Goal: Task Accomplishment & Management: Manage account settings

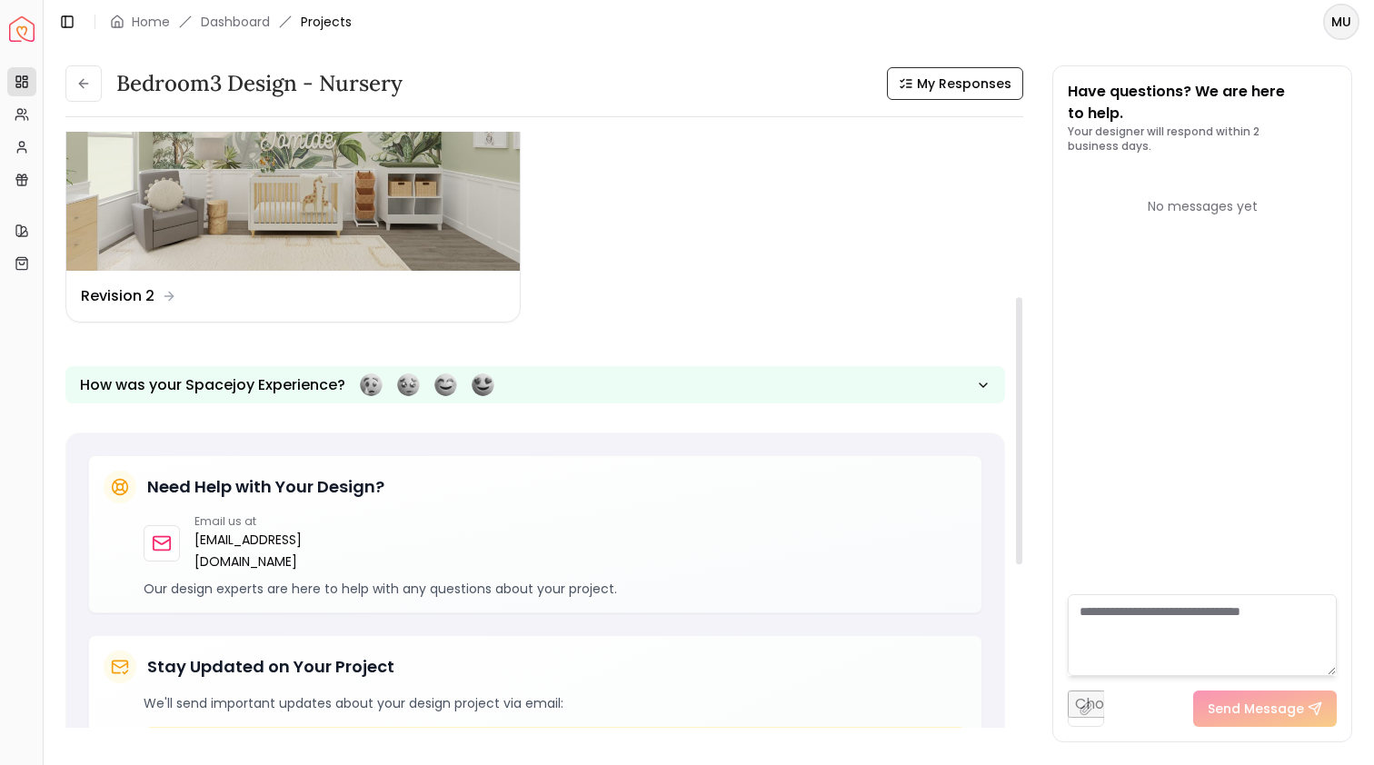
scroll to position [311, 0]
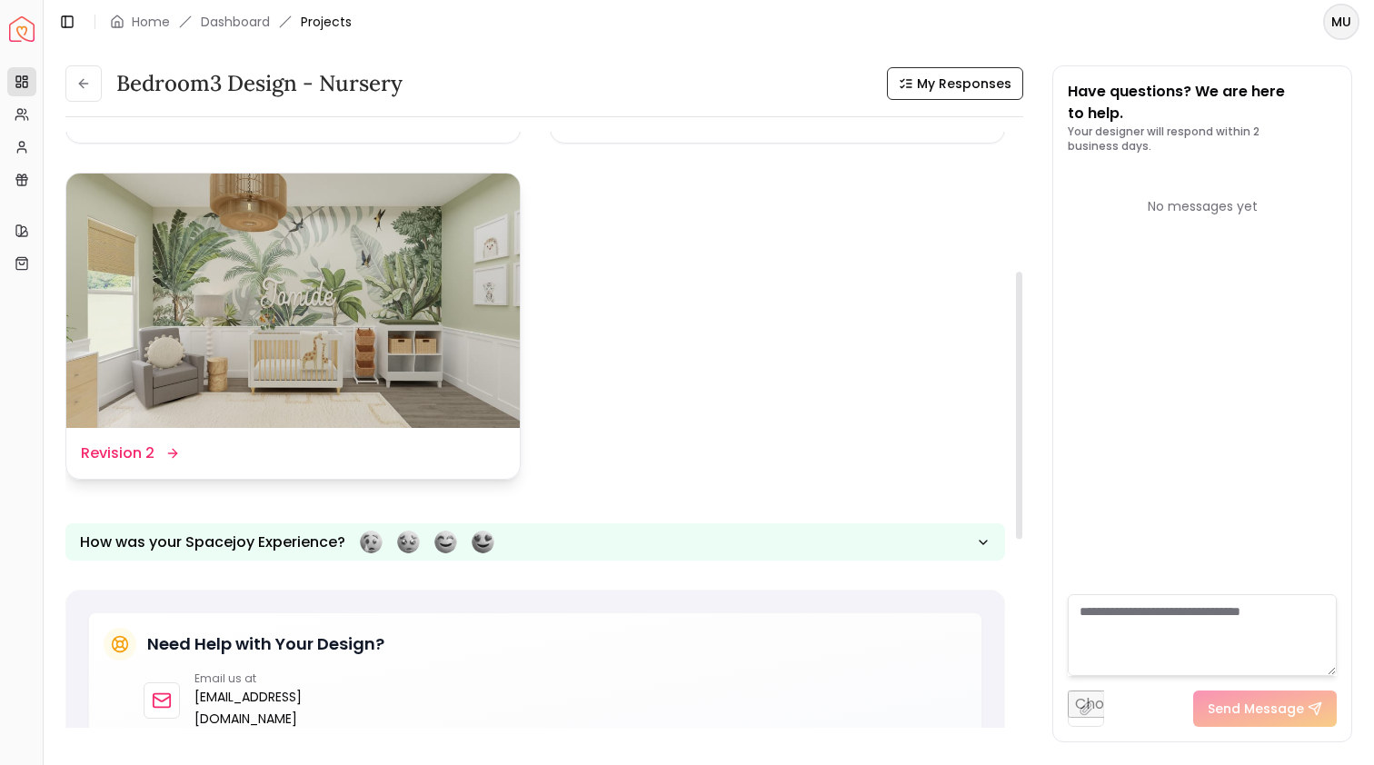
click at [404, 328] on img at bounding box center [292, 301] width 453 height 255
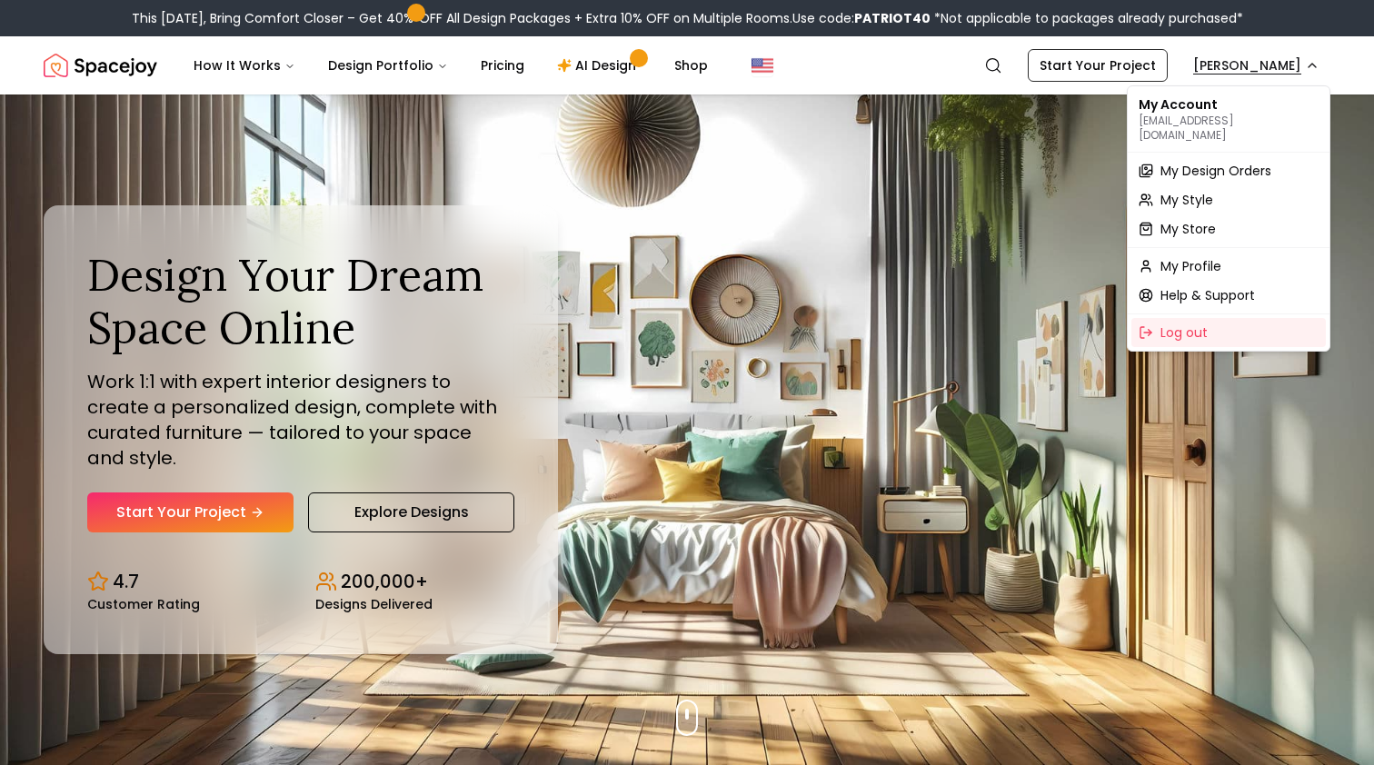
click at [1197, 164] on span "My Design Orders" at bounding box center [1215, 171] width 111 height 18
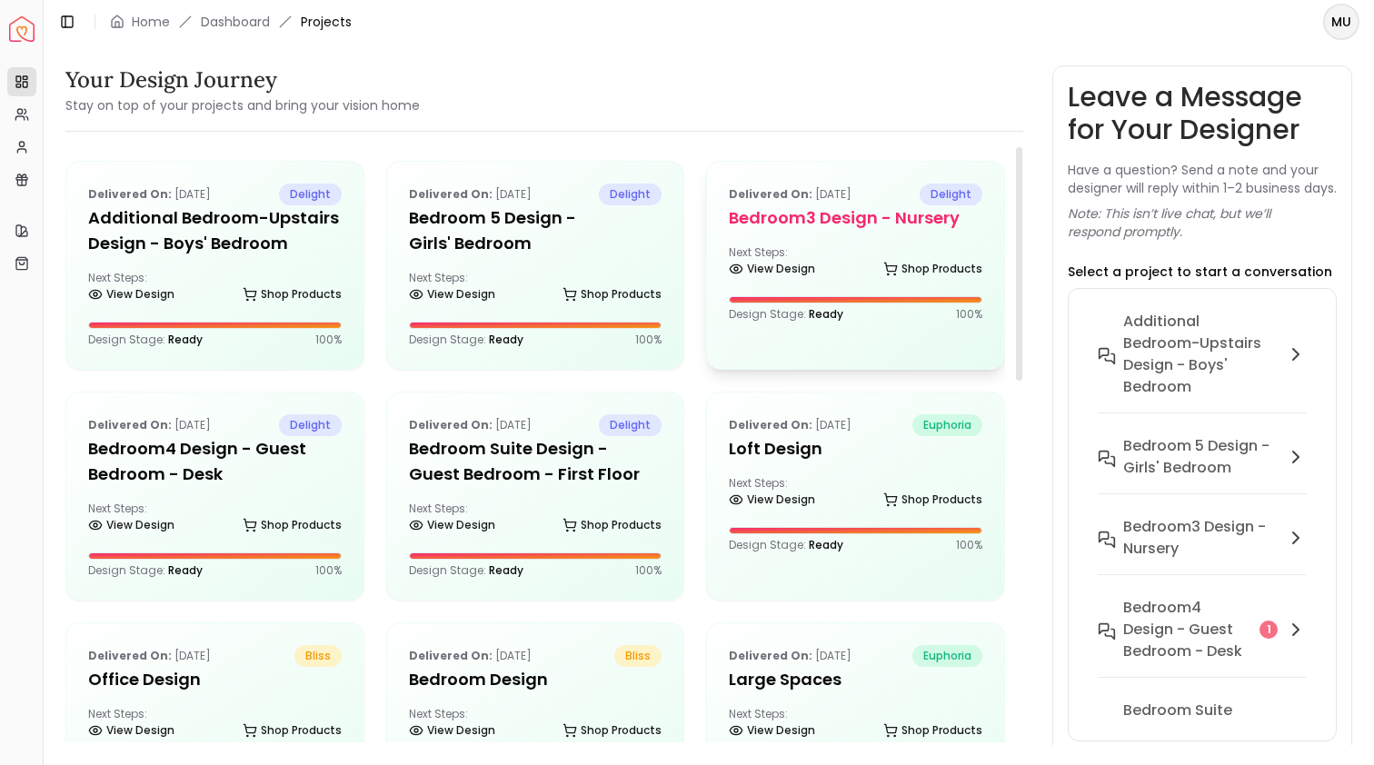
click at [796, 224] on h5 "Bedroom3 design - Nursery" at bounding box center [855, 217] width 253 height 25
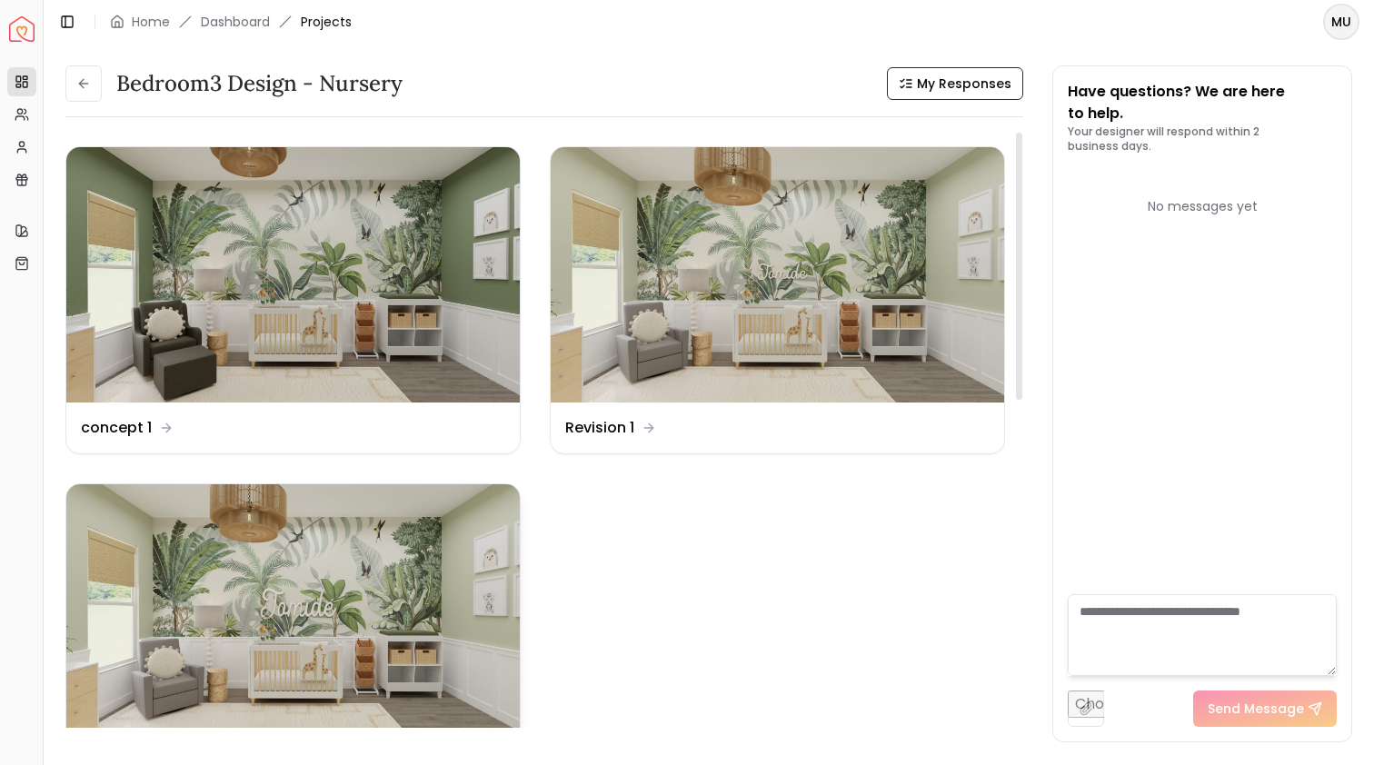
click at [437, 521] on img at bounding box center [292, 611] width 453 height 255
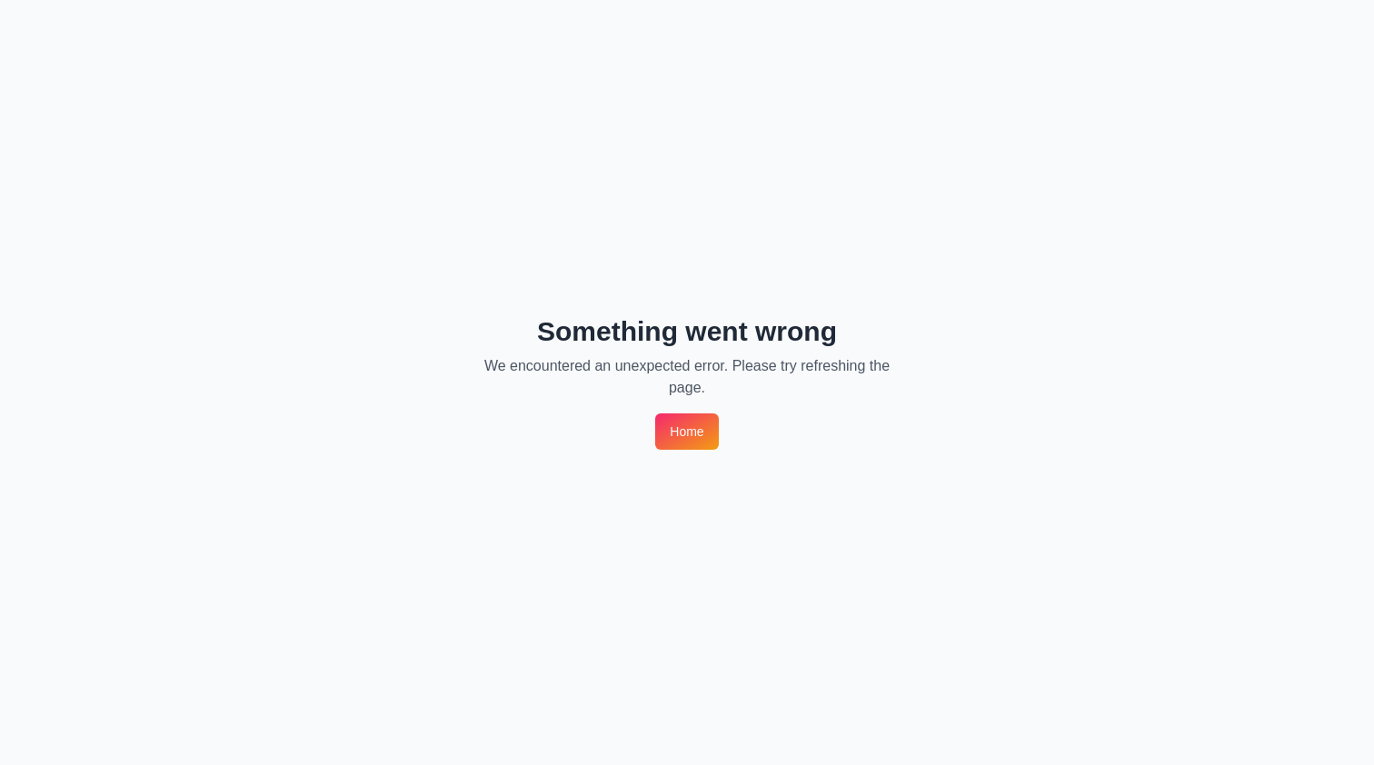
click at [659, 429] on link "Home" at bounding box center [686, 431] width 63 height 36
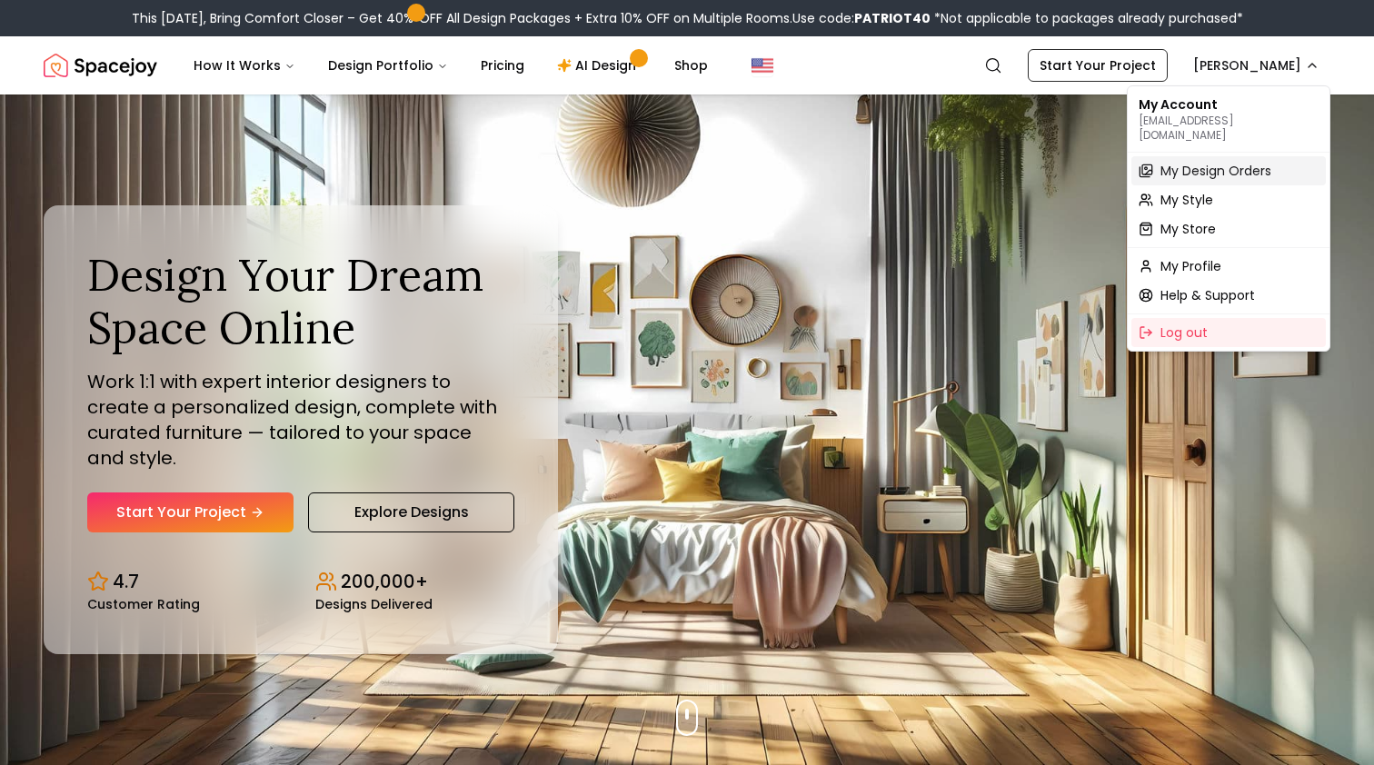
click at [1204, 162] on span "My Design Orders" at bounding box center [1215, 171] width 111 height 18
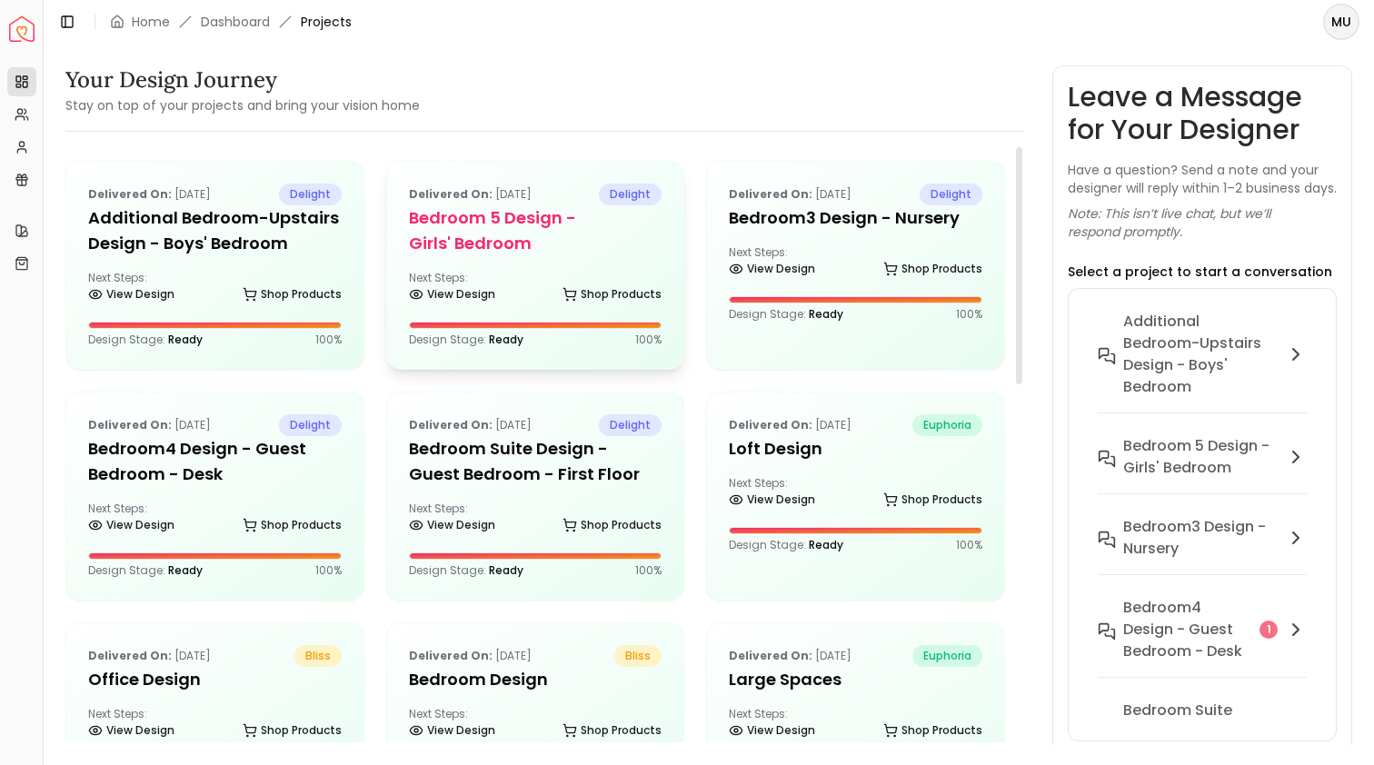
click at [522, 243] on h5 "Bedroom 5 design - Girls' Bedroom" at bounding box center [535, 230] width 253 height 51
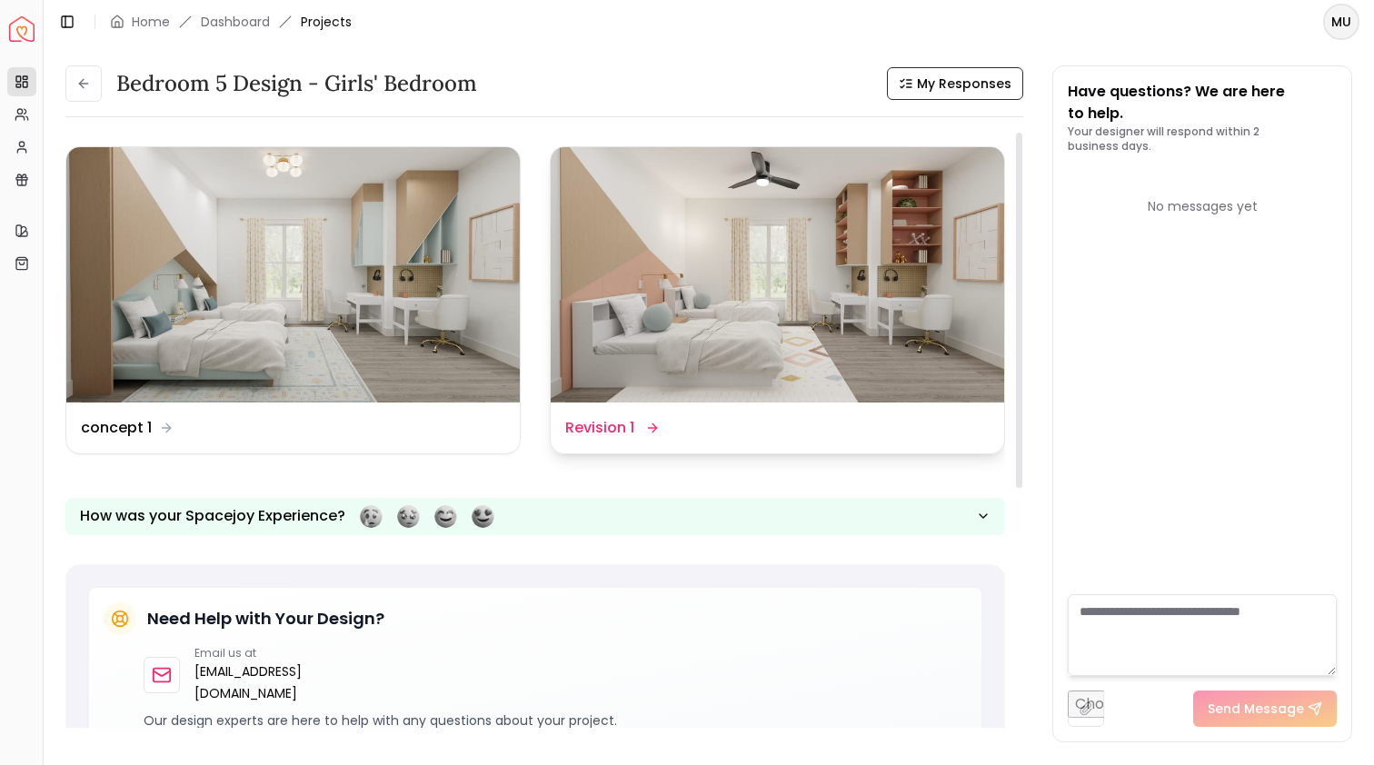
click at [758, 270] on img at bounding box center [777, 274] width 453 height 255
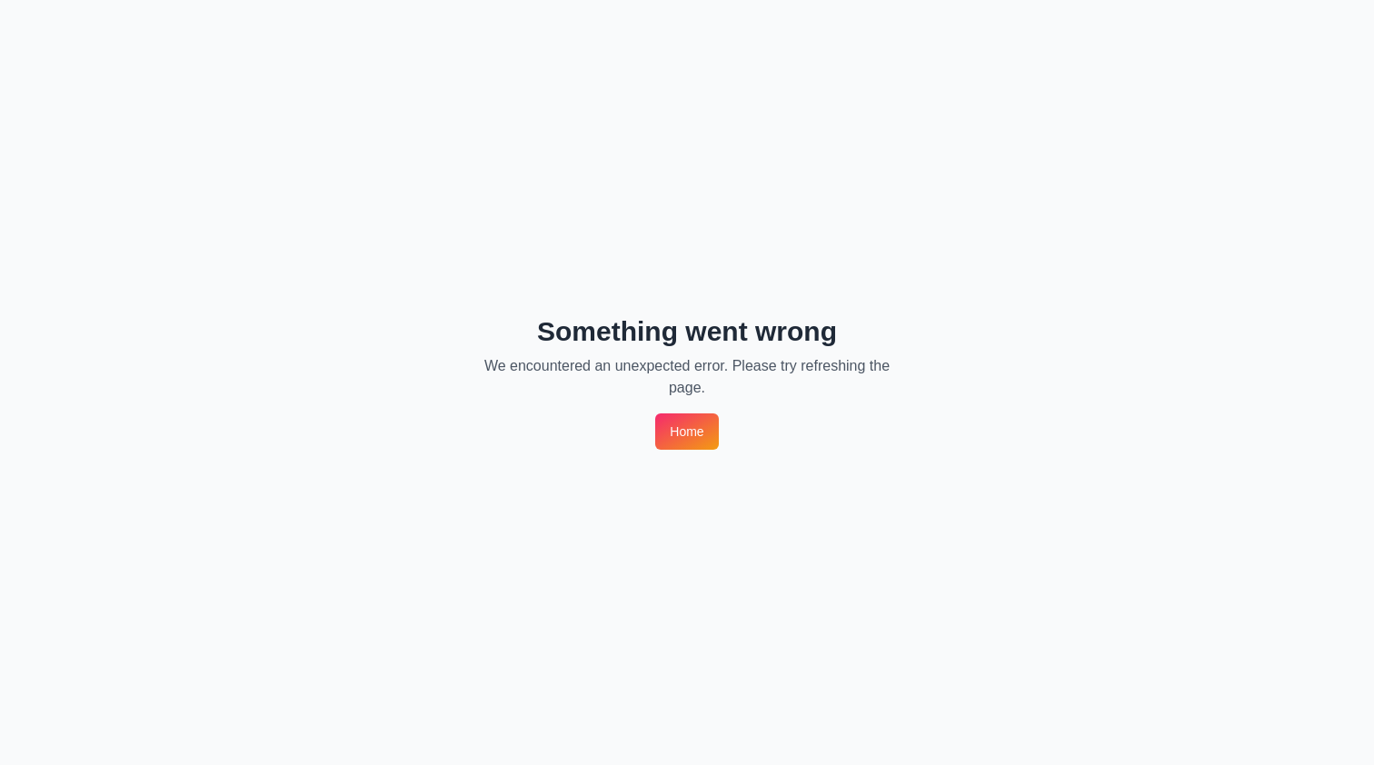
click at [686, 412] on div "Something went wrong We encountered an unexpected error. Please try refreshing …" at bounding box center [687, 382] width 1374 height 765
click at [686, 435] on link "Home" at bounding box center [686, 431] width 63 height 36
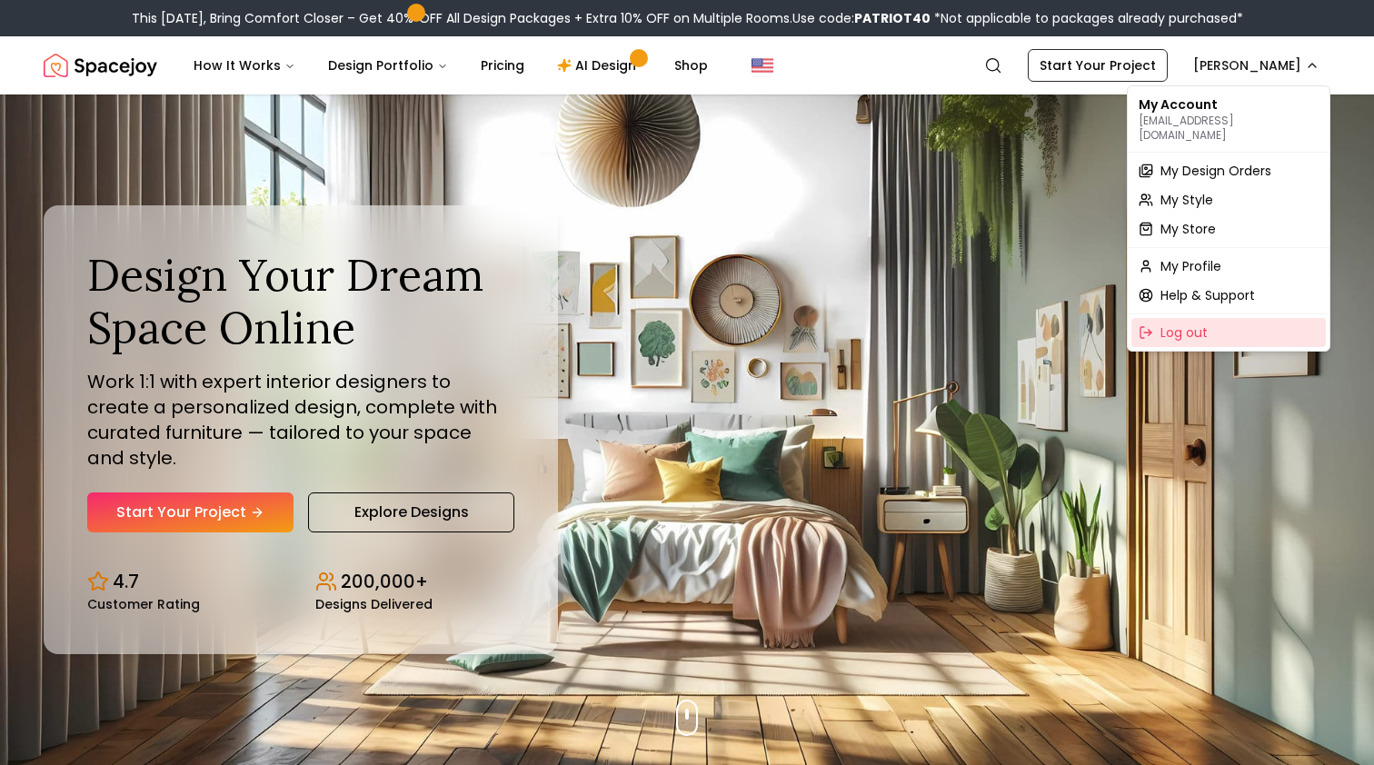
click at [1187, 323] on span "Log out" at bounding box center [1183, 332] width 47 height 18
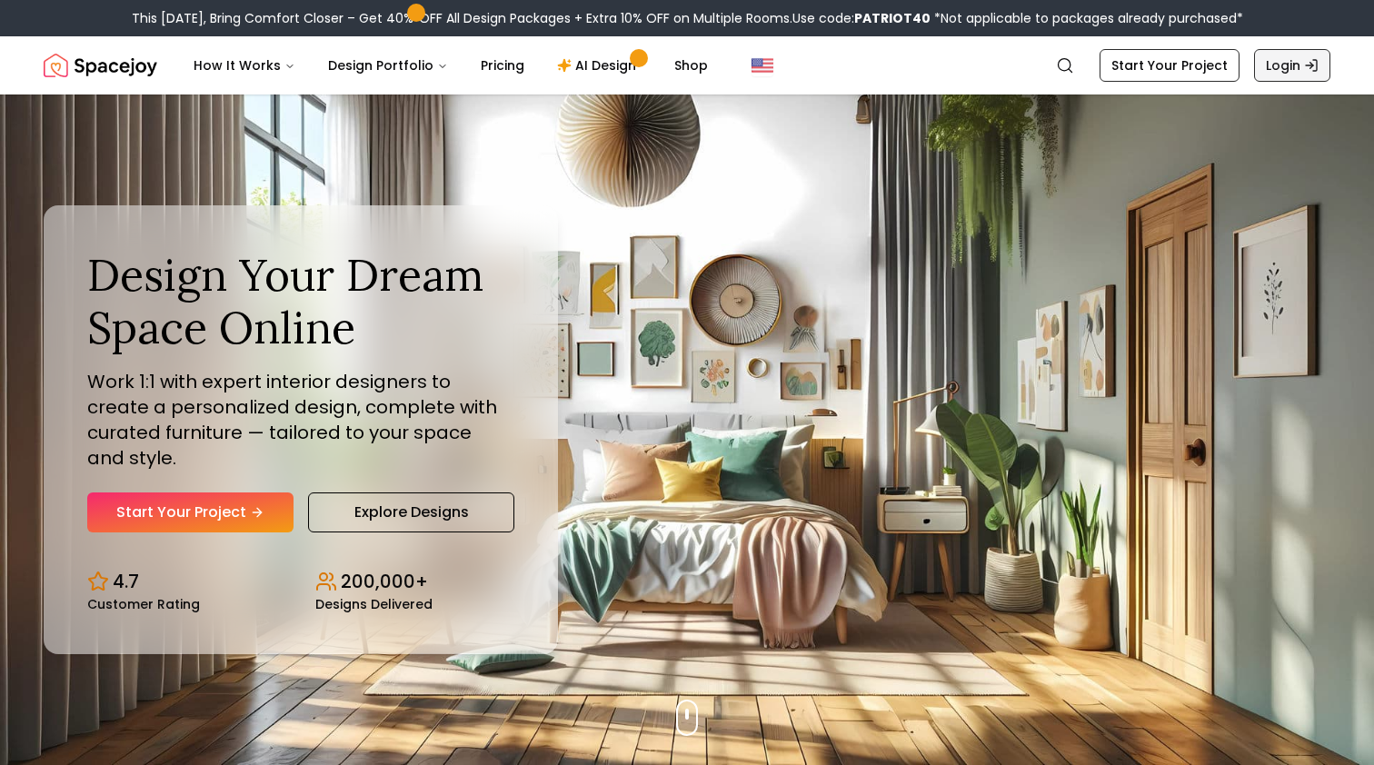
click at [1295, 61] on link "Login" at bounding box center [1292, 65] width 76 height 33
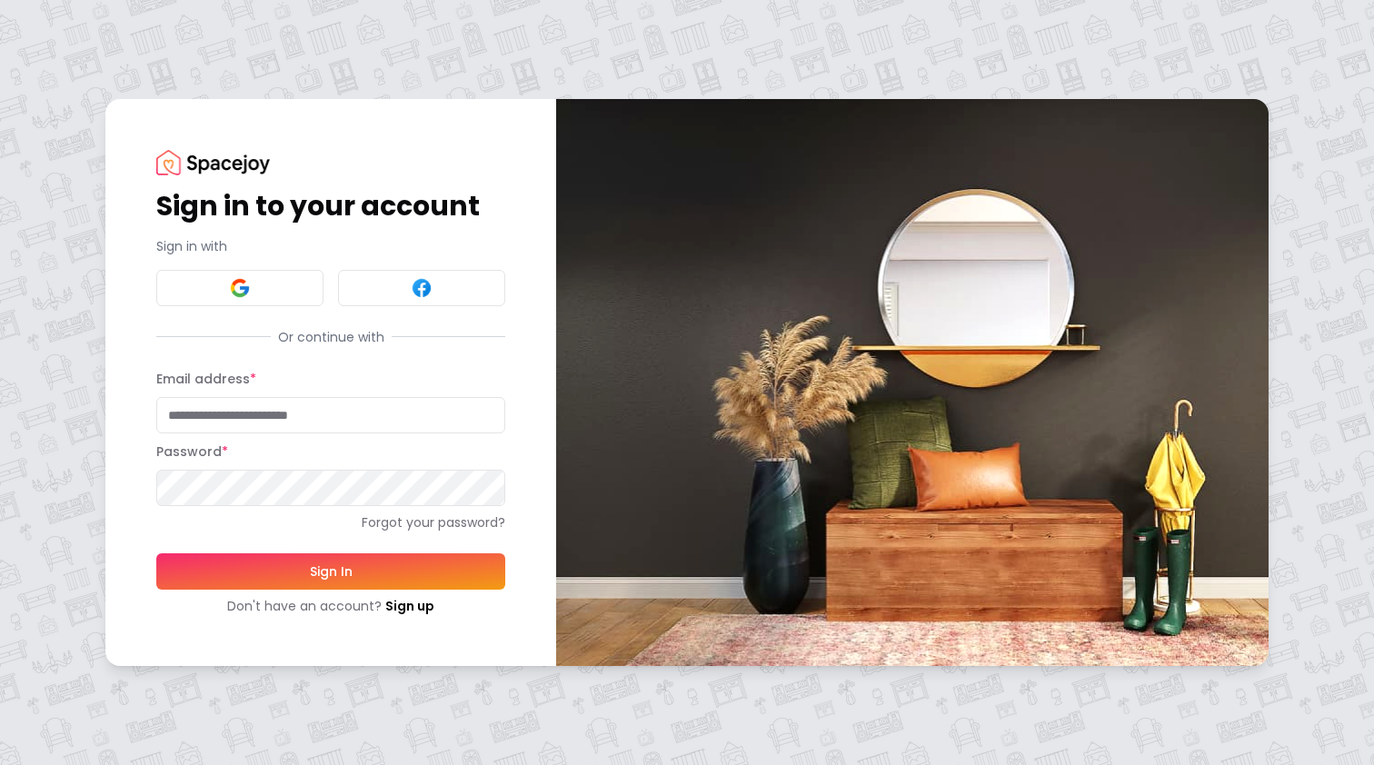
type input "**********"
click at [331, 571] on button "Sign In" at bounding box center [330, 571] width 349 height 36
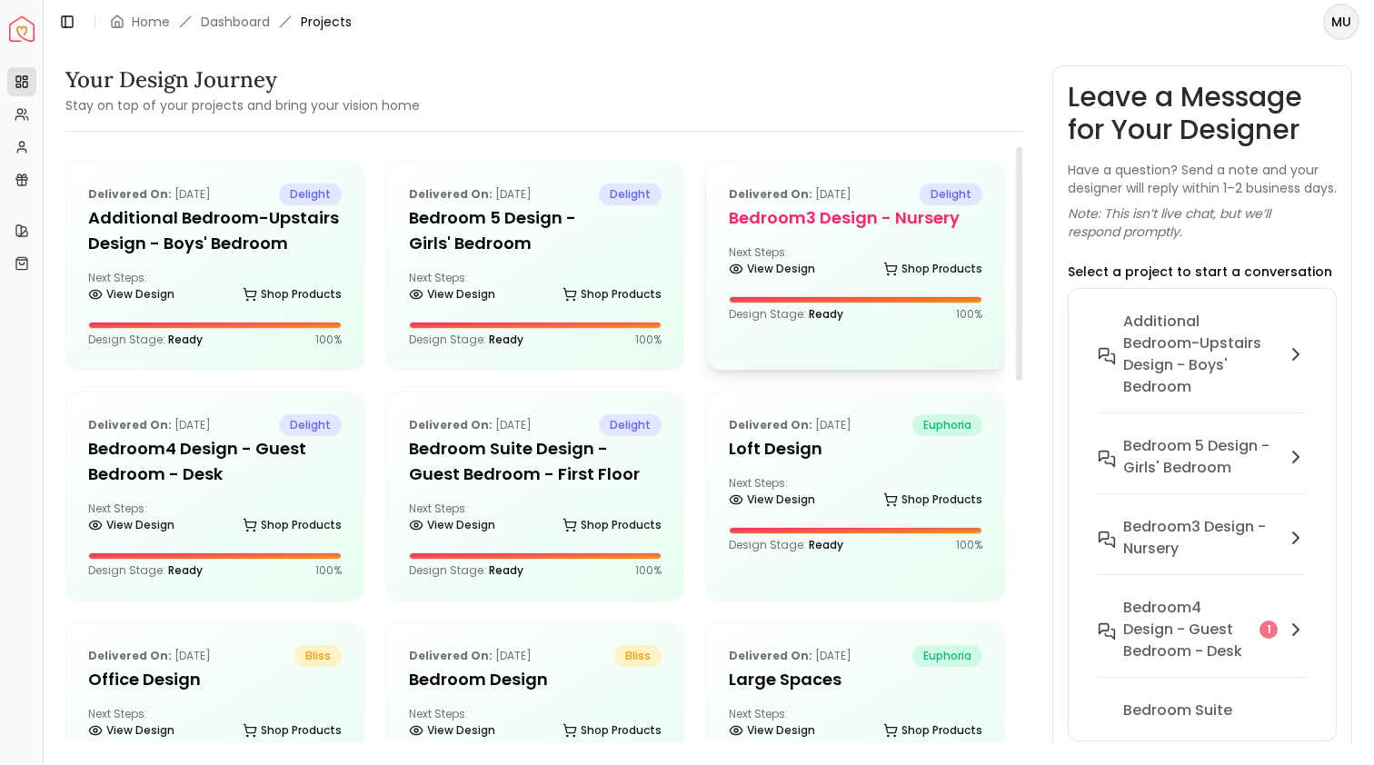
click at [823, 219] on h5 "Bedroom3 design - Nursery" at bounding box center [855, 217] width 253 height 25
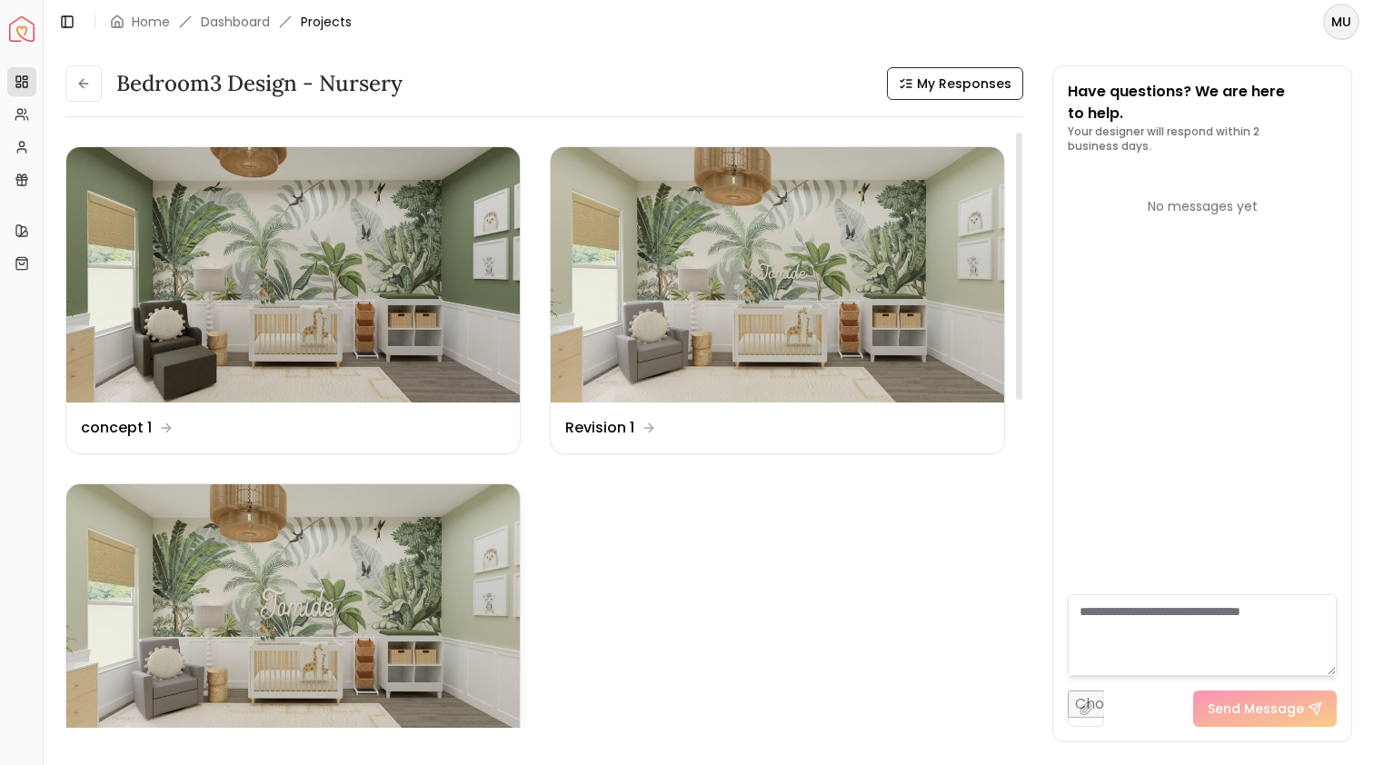
click at [288, 561] on img at bounding box center [292, 611] width 453 height 255
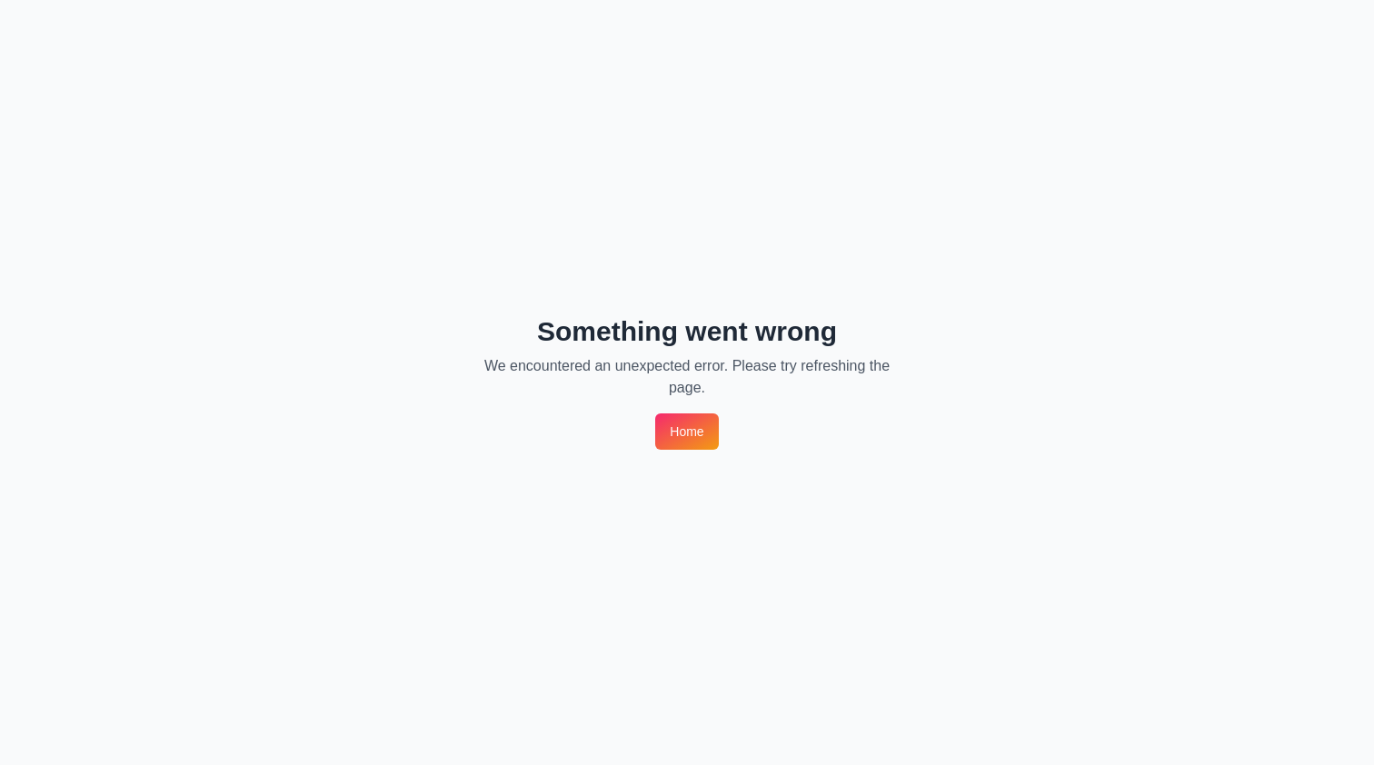
click at [671, 443] on link "Home" at bounding box center [686, 431] width 63 height 36
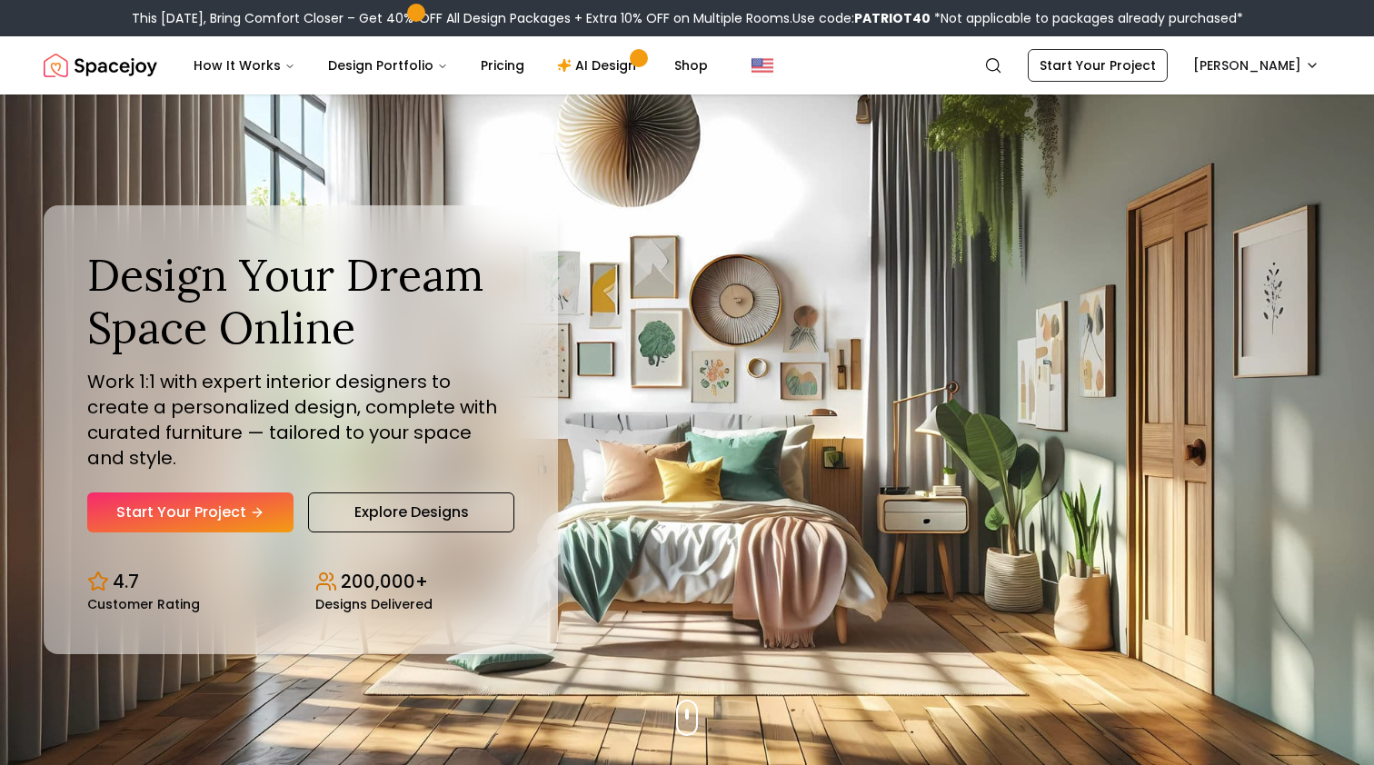
click at [1243, 85] on nav "Spacejoy Search MU How It Works Design Portfolio Pricing AI Design Shop Search …" at bounding box center [687, 65] width 1286 height 58
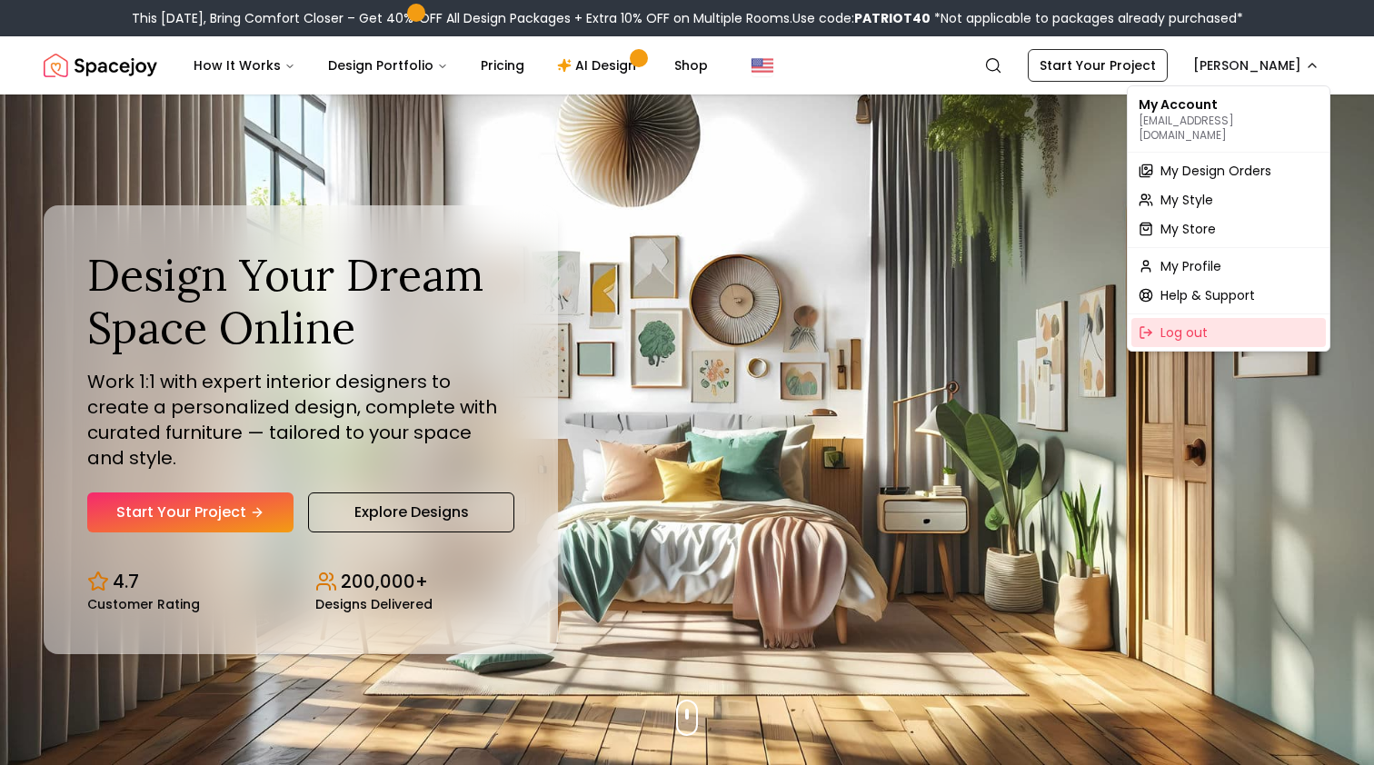
click at [1188, 323] on span "Log out" at bounding box center [1183, 332] width 47 height 18
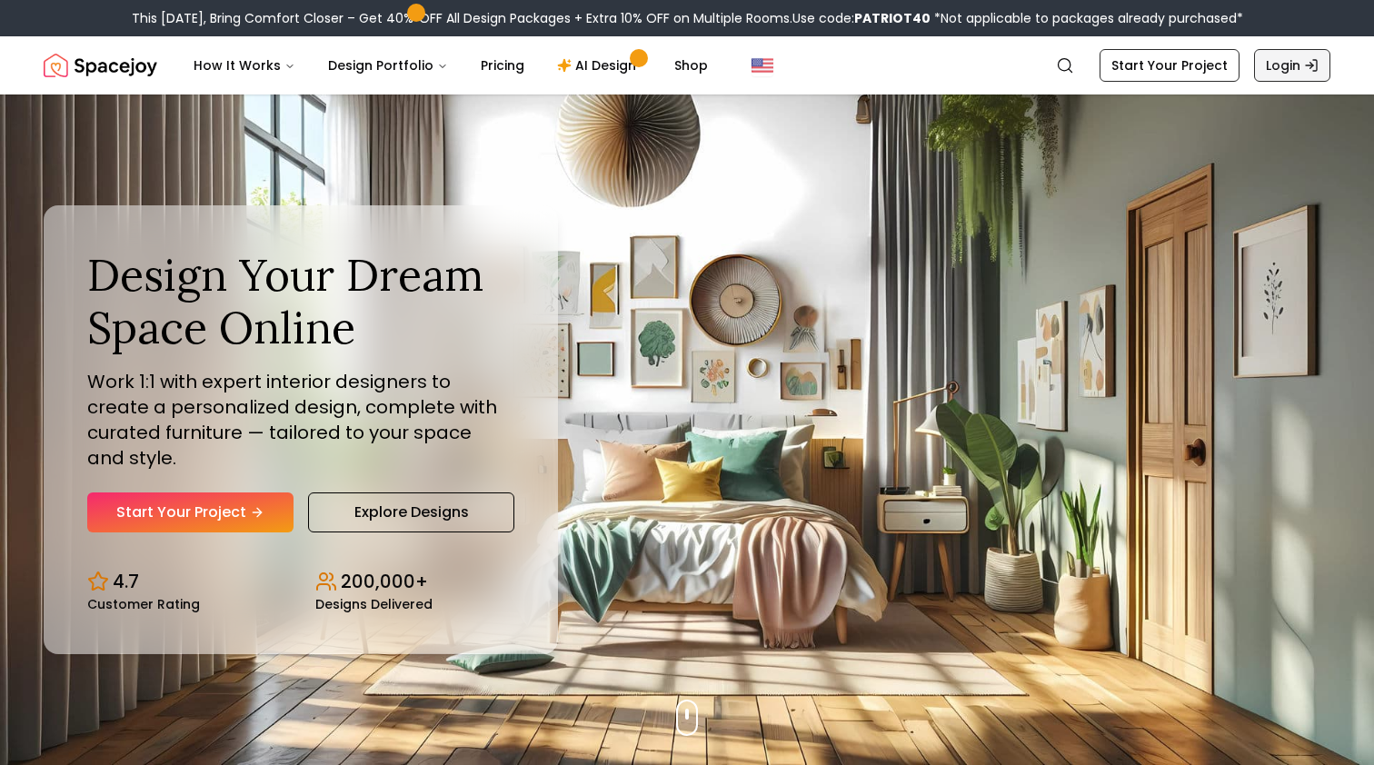
click at [1303, 66] on link "Login" at bounding box center [1292, 65] width 76 height 33
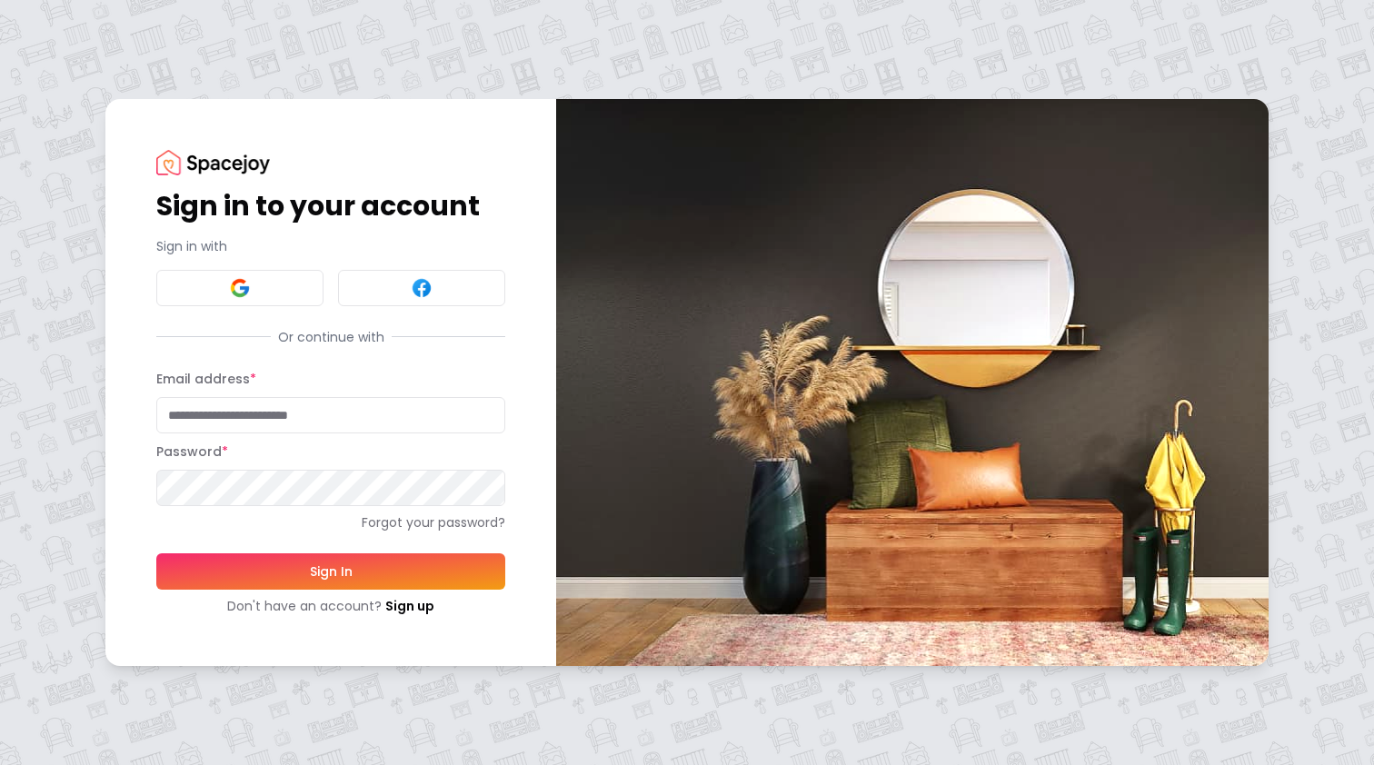
type input "**********"
click at [243, 571] on button "Sign In" at bounding box center [330, 571] width 349 height 36
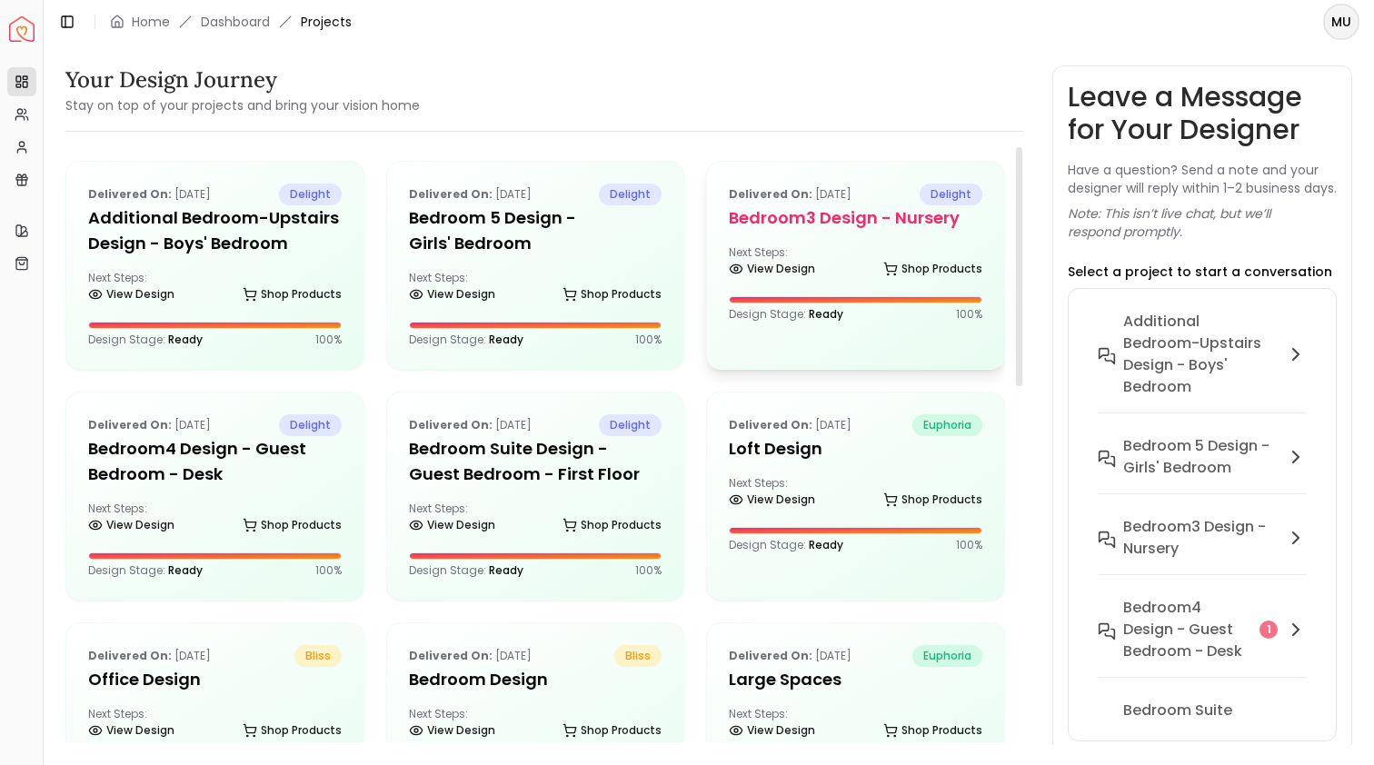
click at [878, 246] on div "Next Steps: View Design Shop Products" at bounding box center [855, 263] width 253 height 36
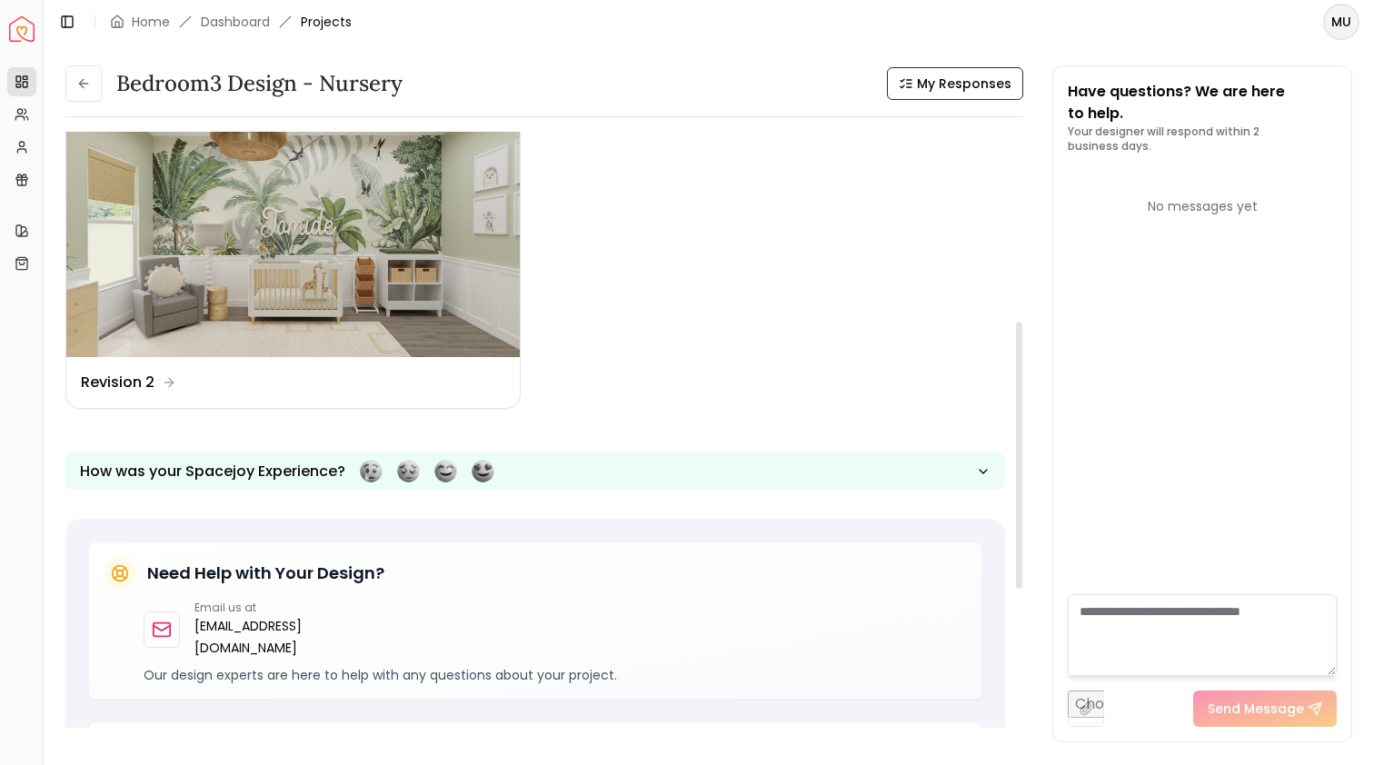
scroll to position [422, 0]
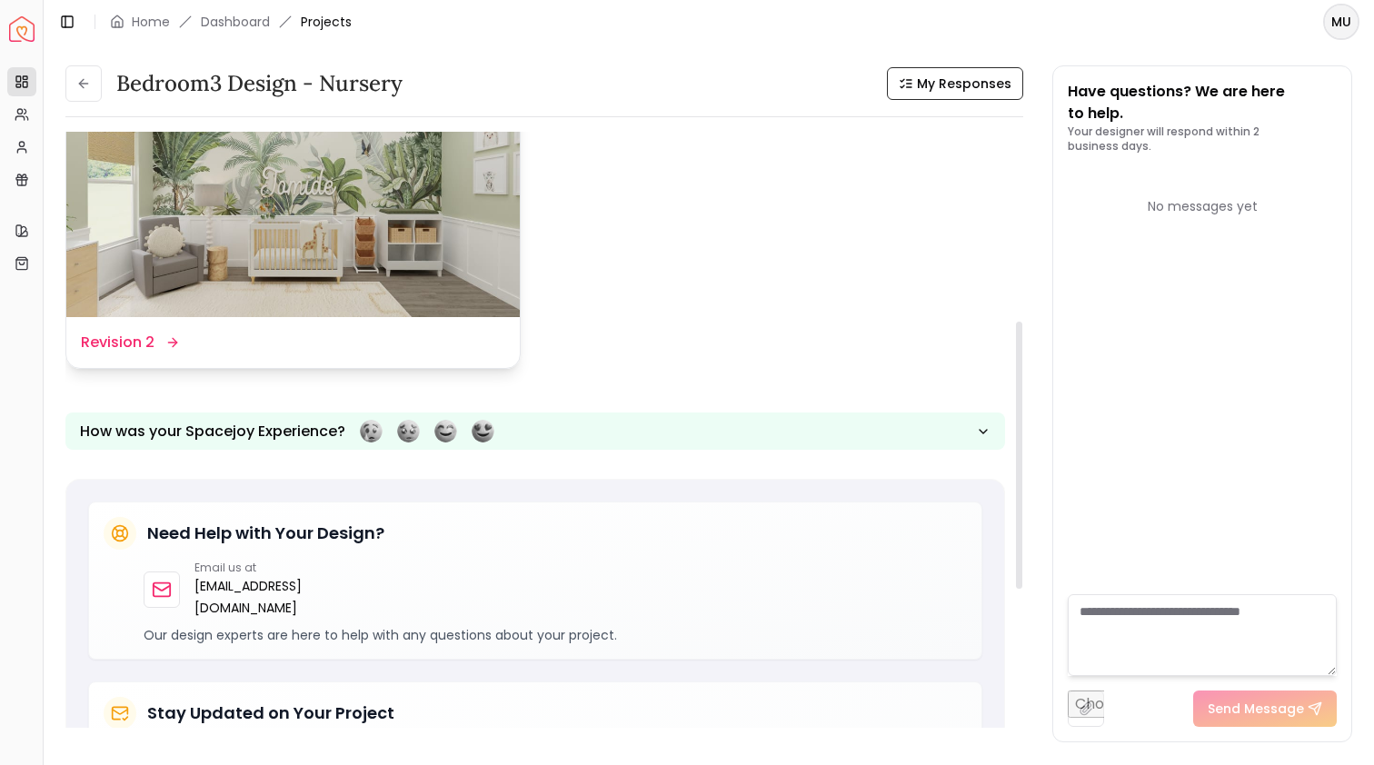
click at [459, 296] on img at bounding box center [292, 190] width 453 height 255
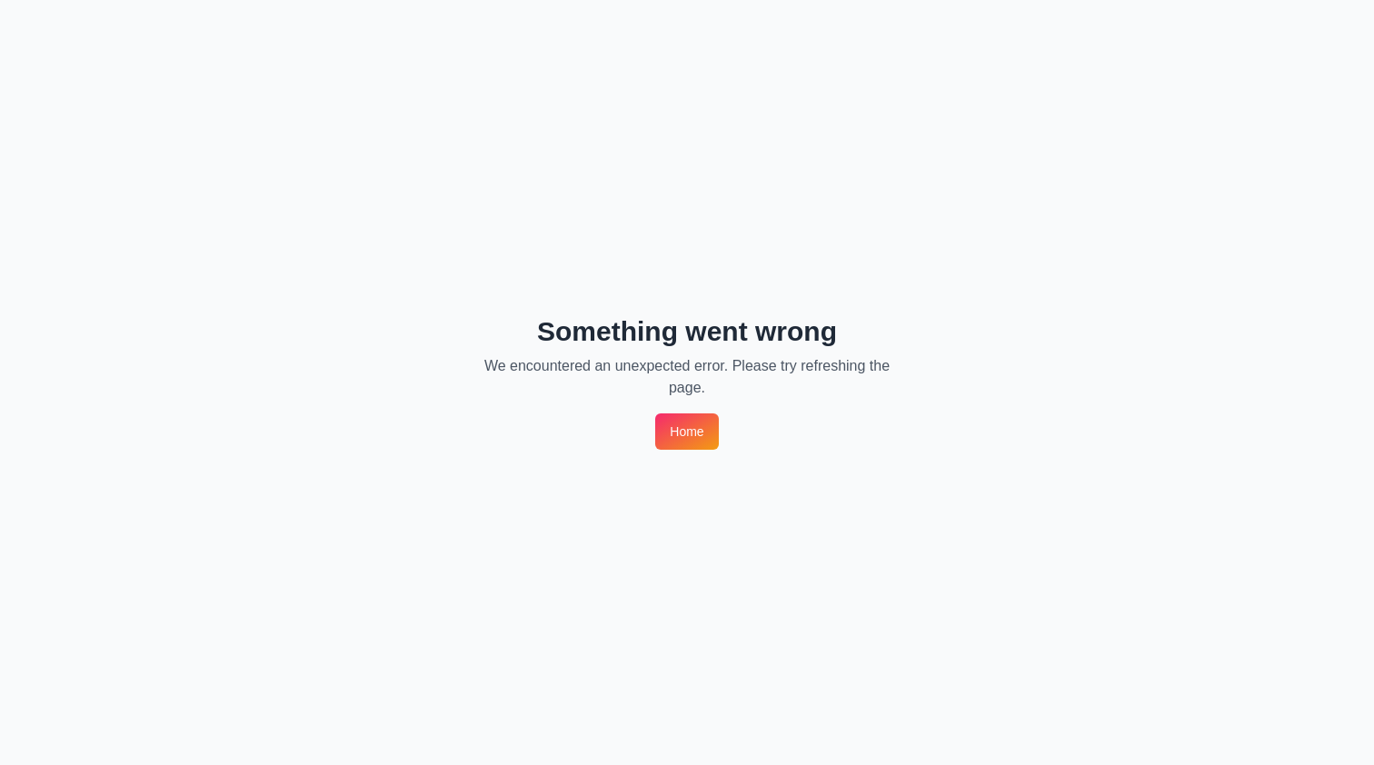
click at [690, 422] on link "Home" at bounding box center [686, 431] width 63 height 36
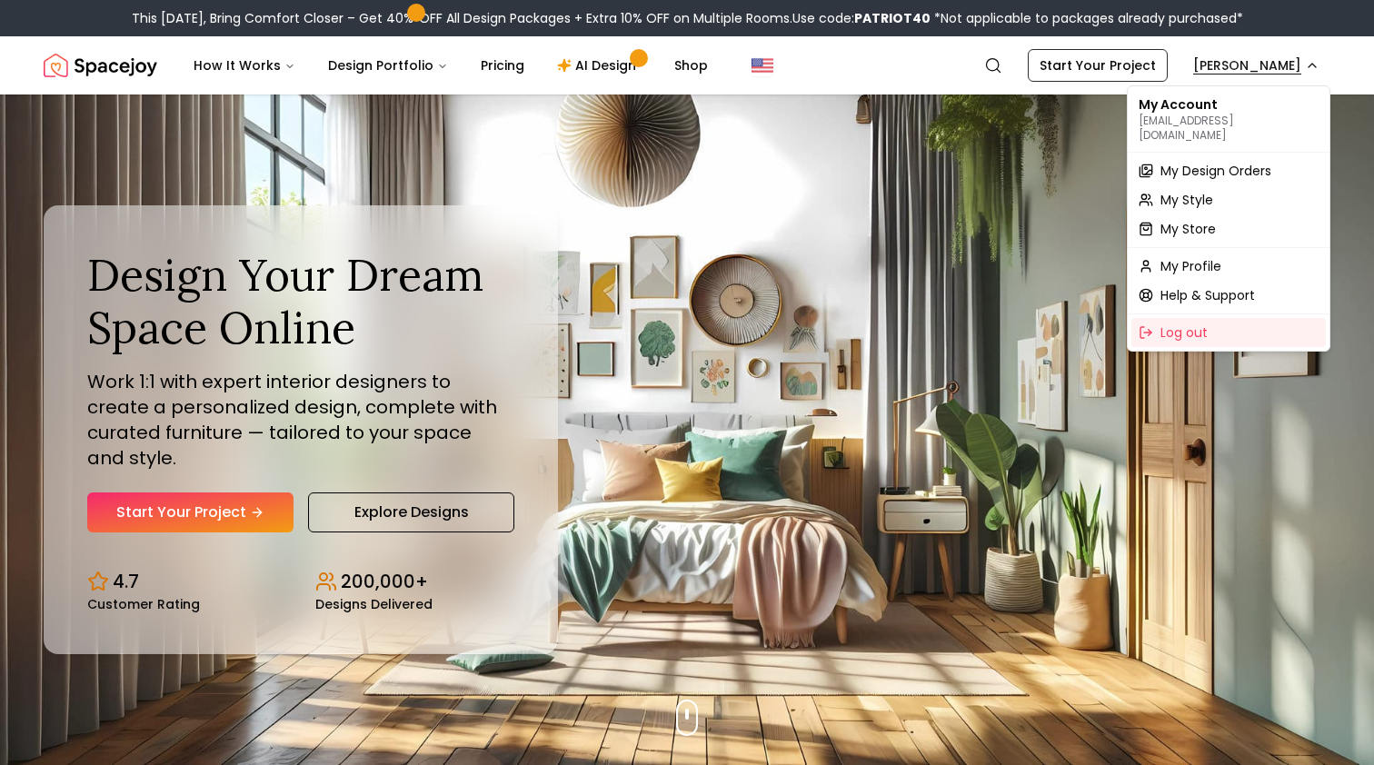
click at [1197, 162] on span "My Design Orders" at bounding box center [1215, 171] width 111 height 18
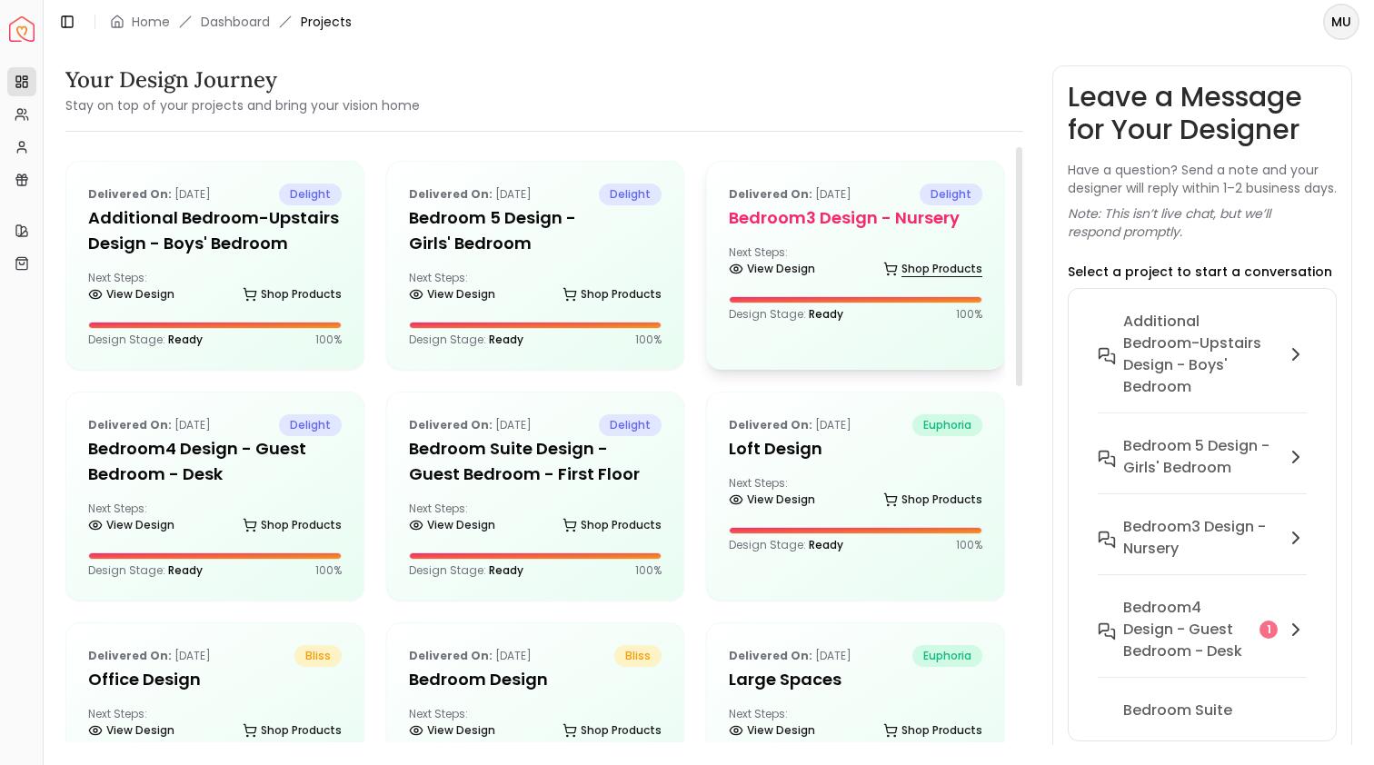
click at [910, 268] on link "Shop Products" at bounding box center [932, 268] width 99 height 25
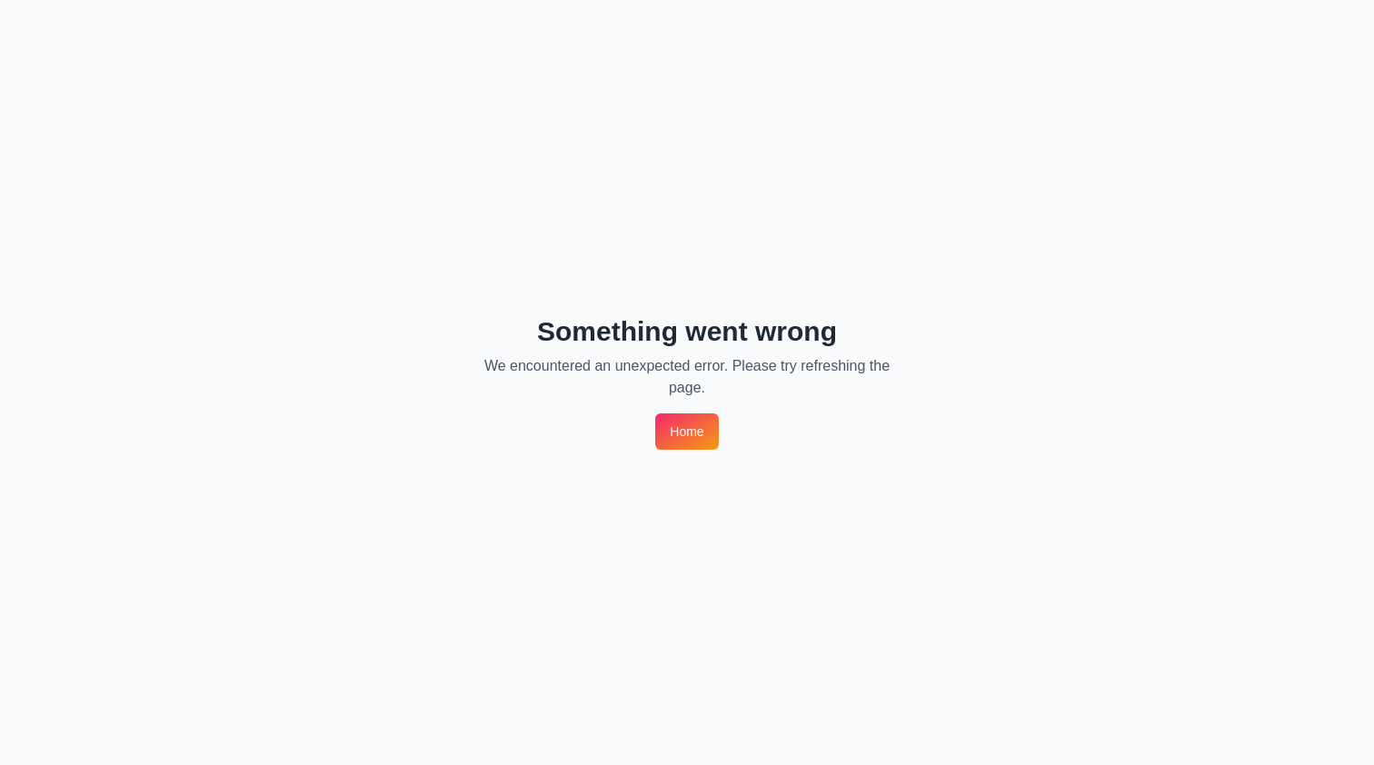
click at [713, 430] on link "Home" at bounding box center [686, 431] width 63 height 36
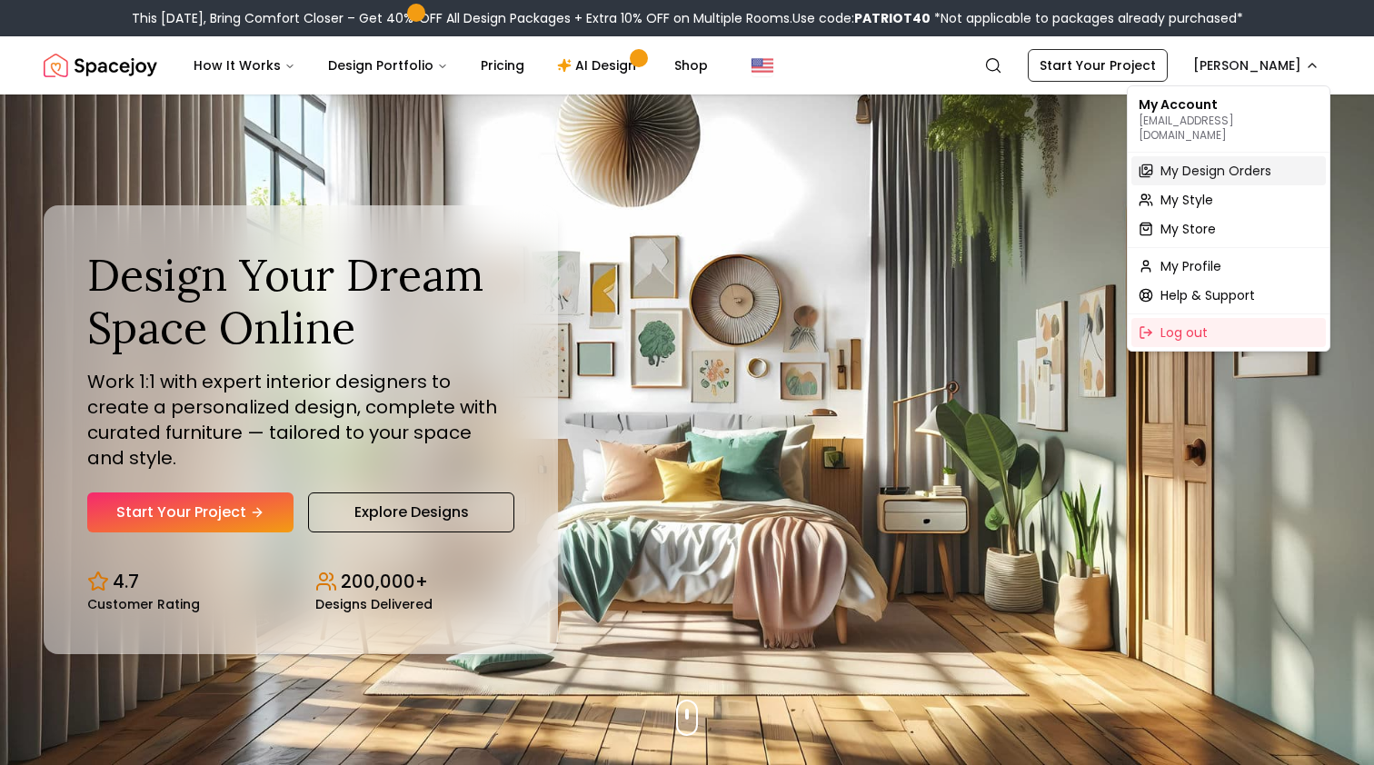
click at [1226, 162] on span "My Design Orders" at bounding box center [1215, 171] width 111 height 18
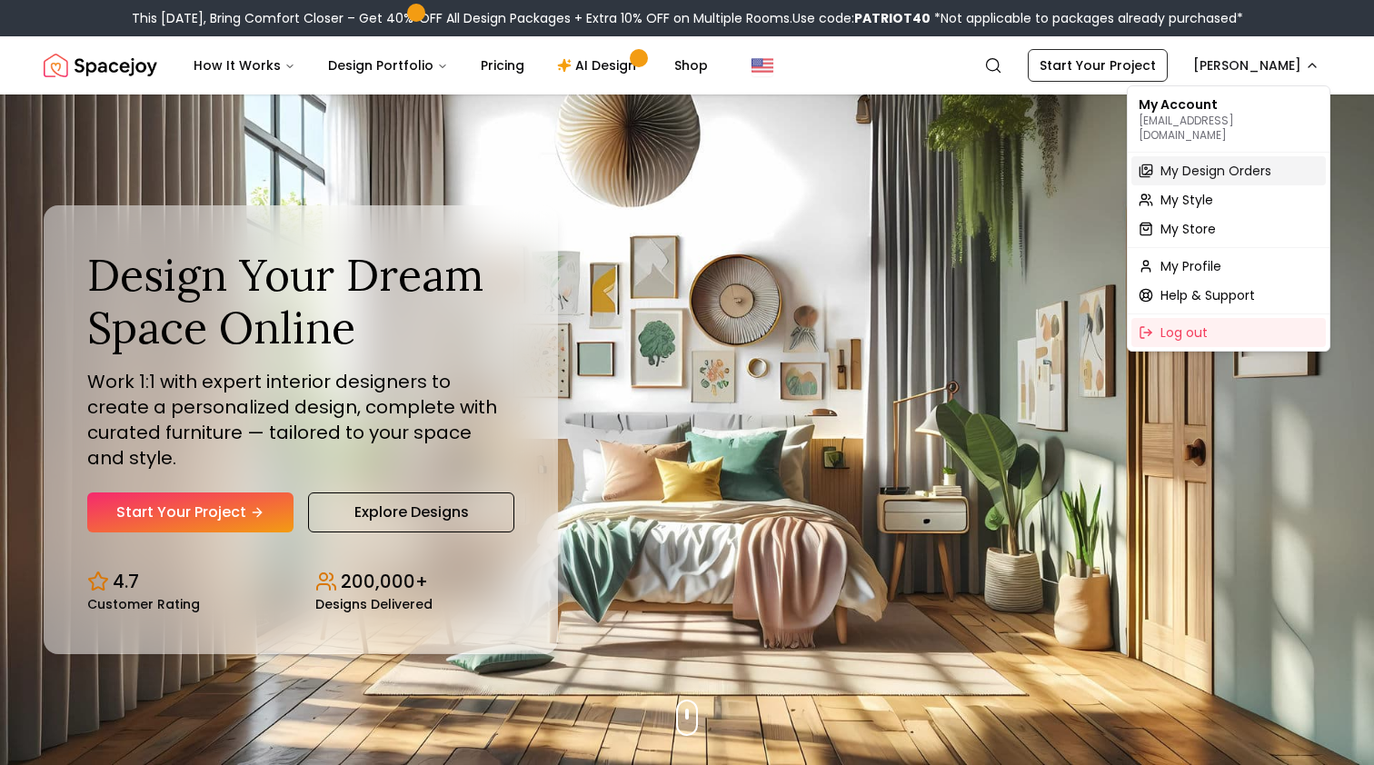
click at [1207, 163] on span "My Design Orders" at bounding box center [1215, 171] width 111 height 18
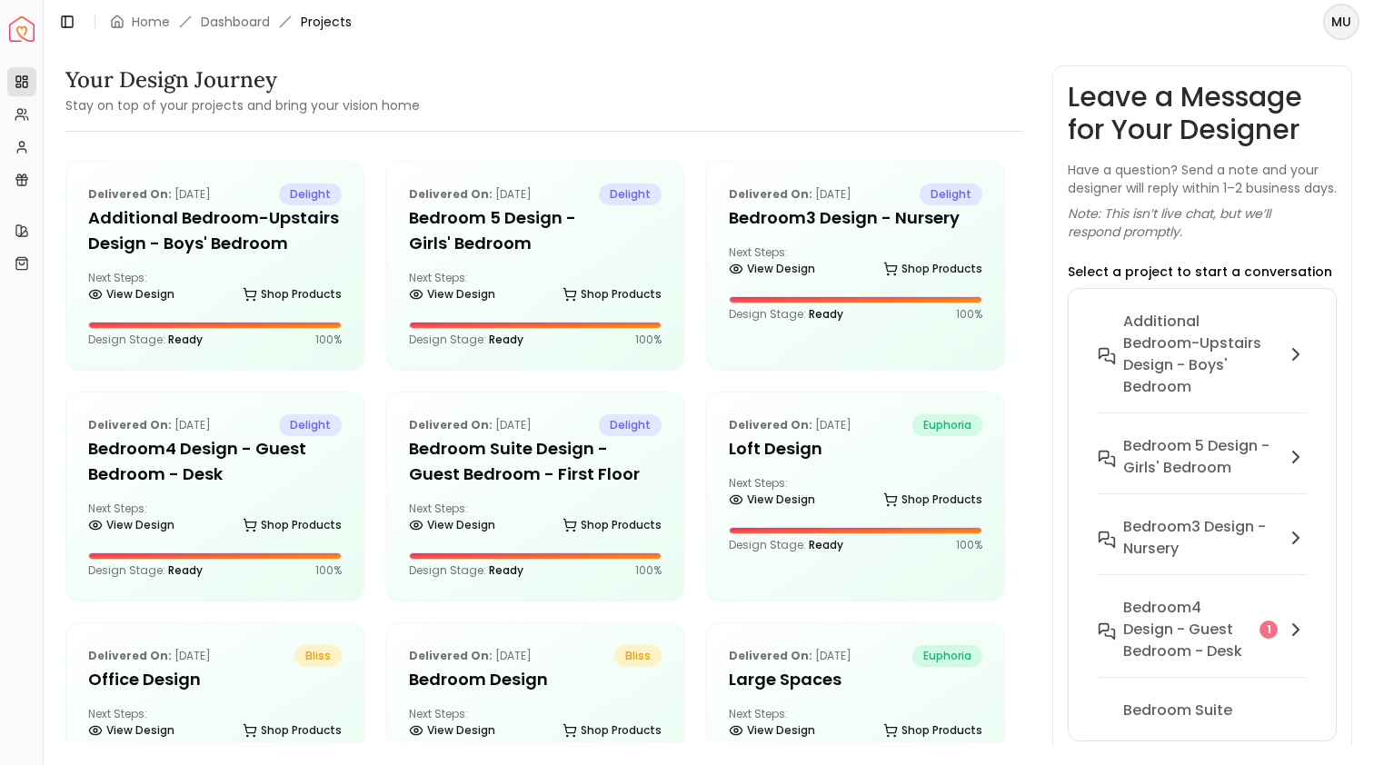
click at [1332, 20] on html "Spacejoy Dashboard Overview Projects My Referrals My Profile Gift Card Balance …" at bounding box center [687, 382] width 1374 height 765
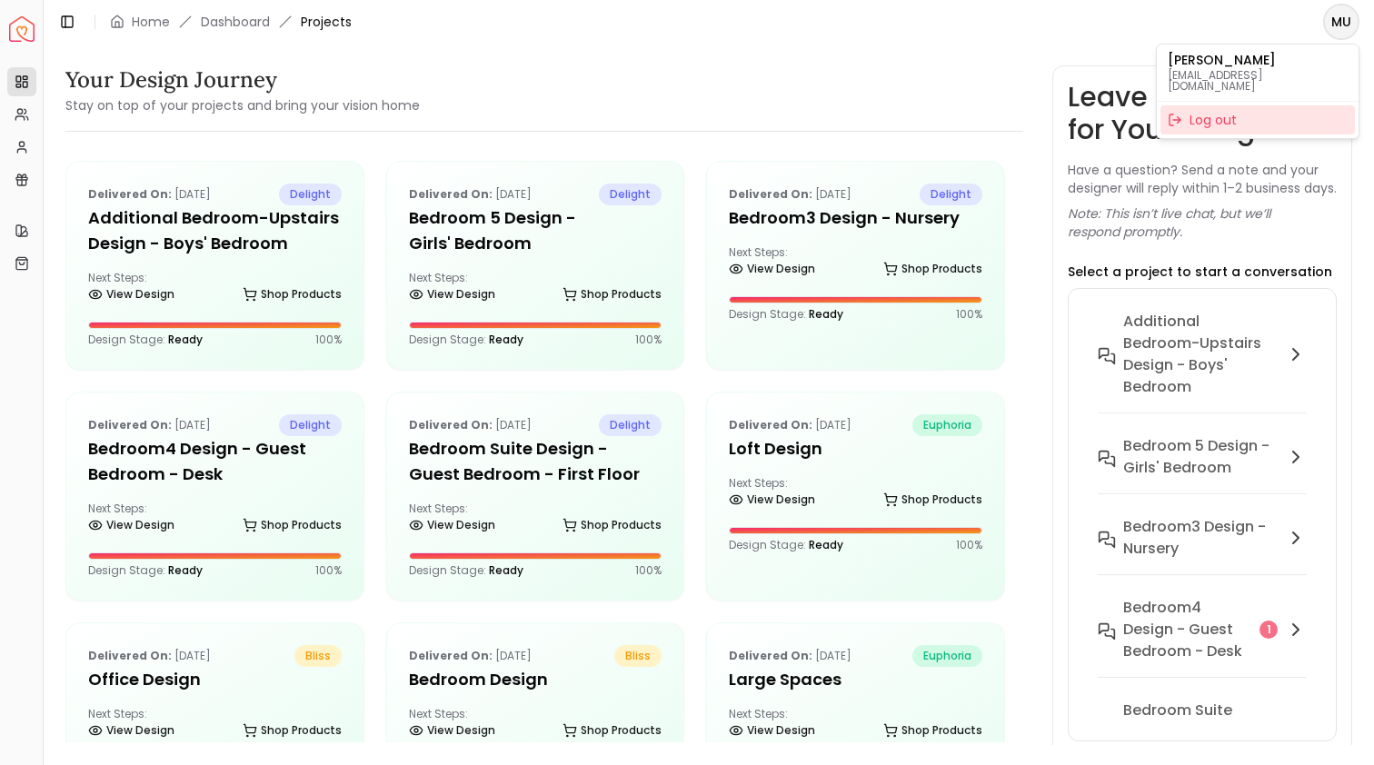
click at [1268, 114] on div "Log out" at bounding box center [1257, 119] width 194 height 29
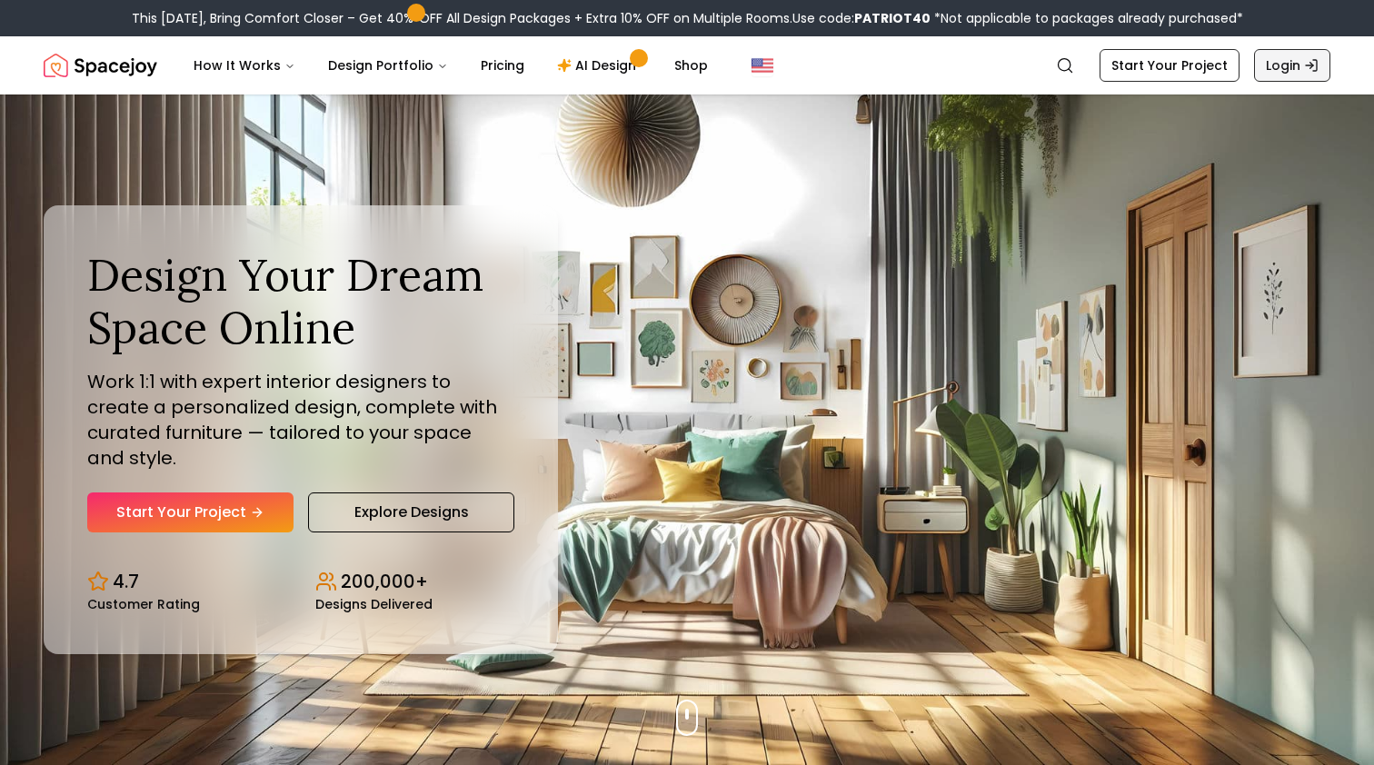
click at [1285, 68] on link "Login" at bounding box center [1292, 65] width 76 height 33
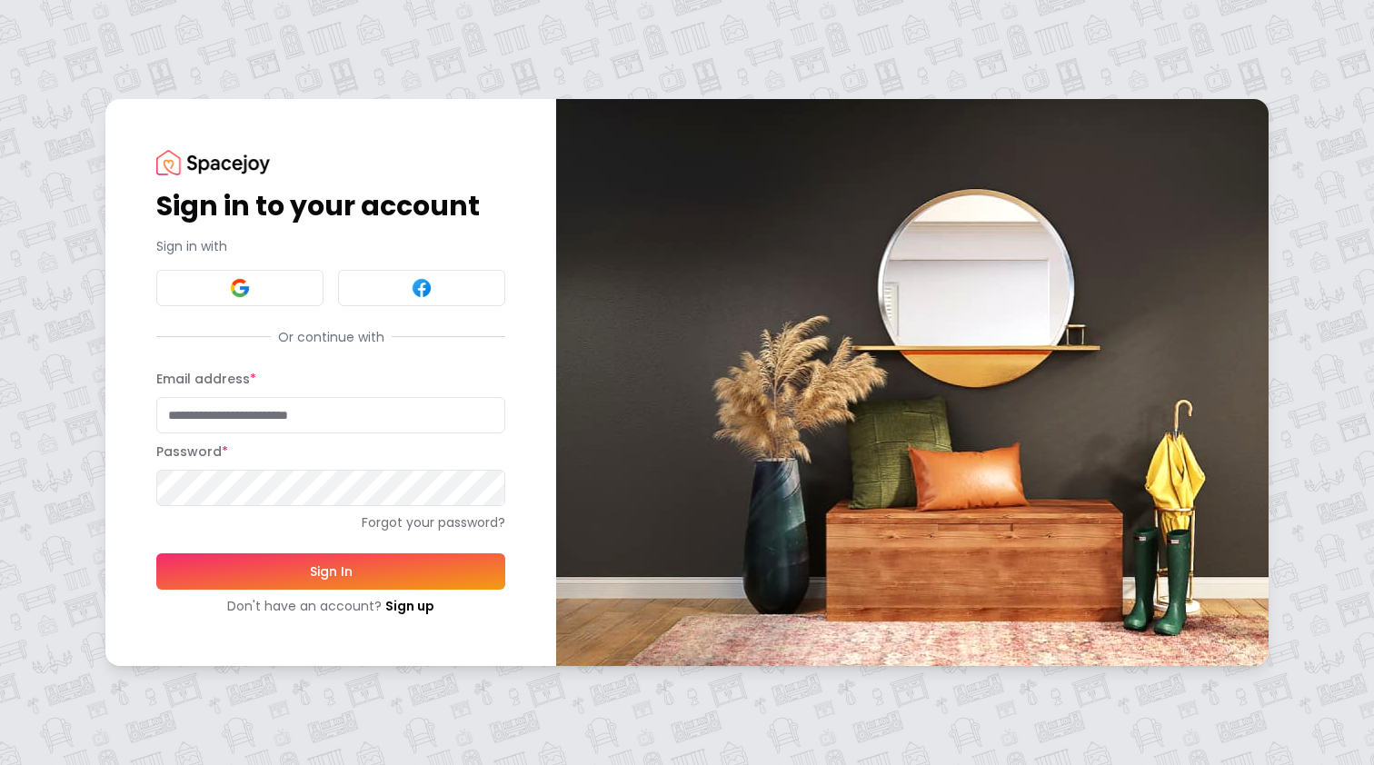
type input "**********"
click at [331, 571] on button "Sign In" at bounding box center [330, 571] width 349 height 36
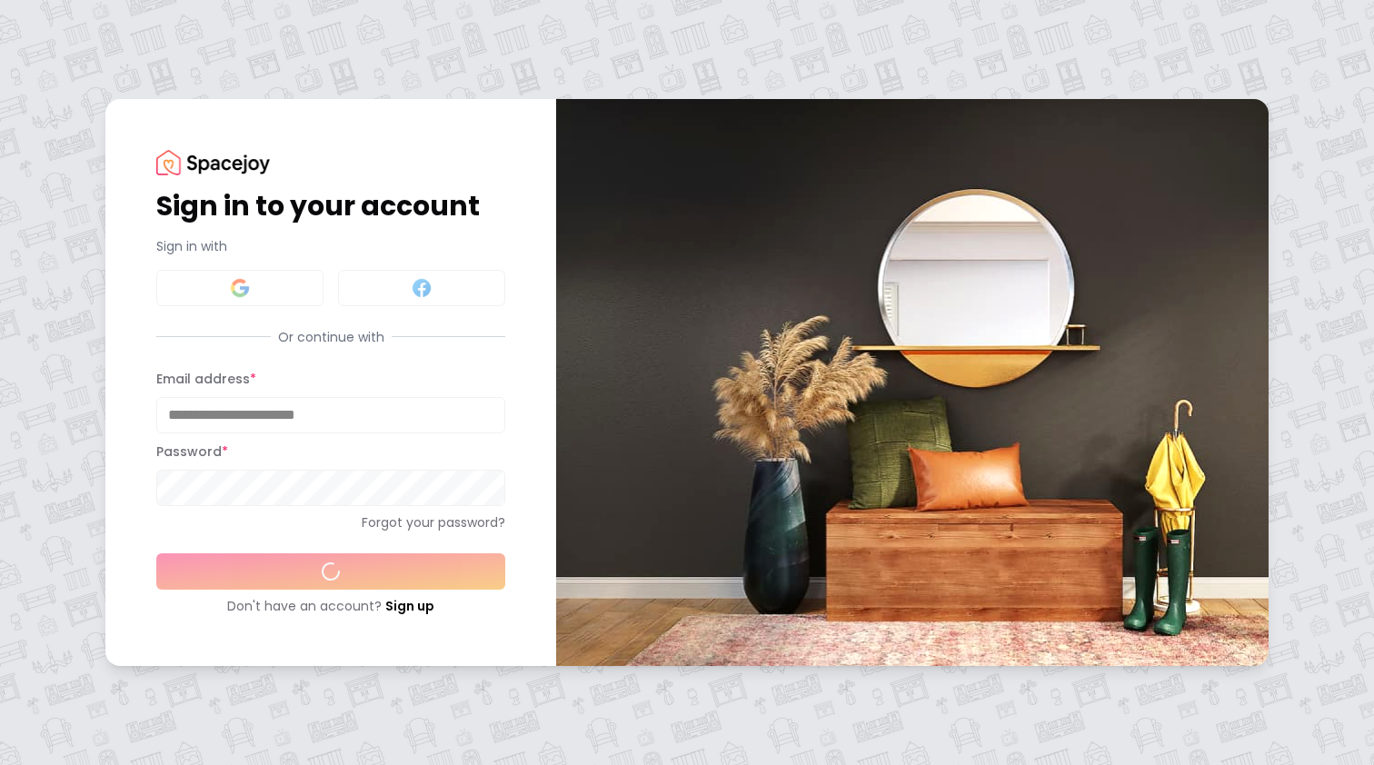
click at [427, 486] on div "Password *" at bounding box center [330, 473] width 349 height 65
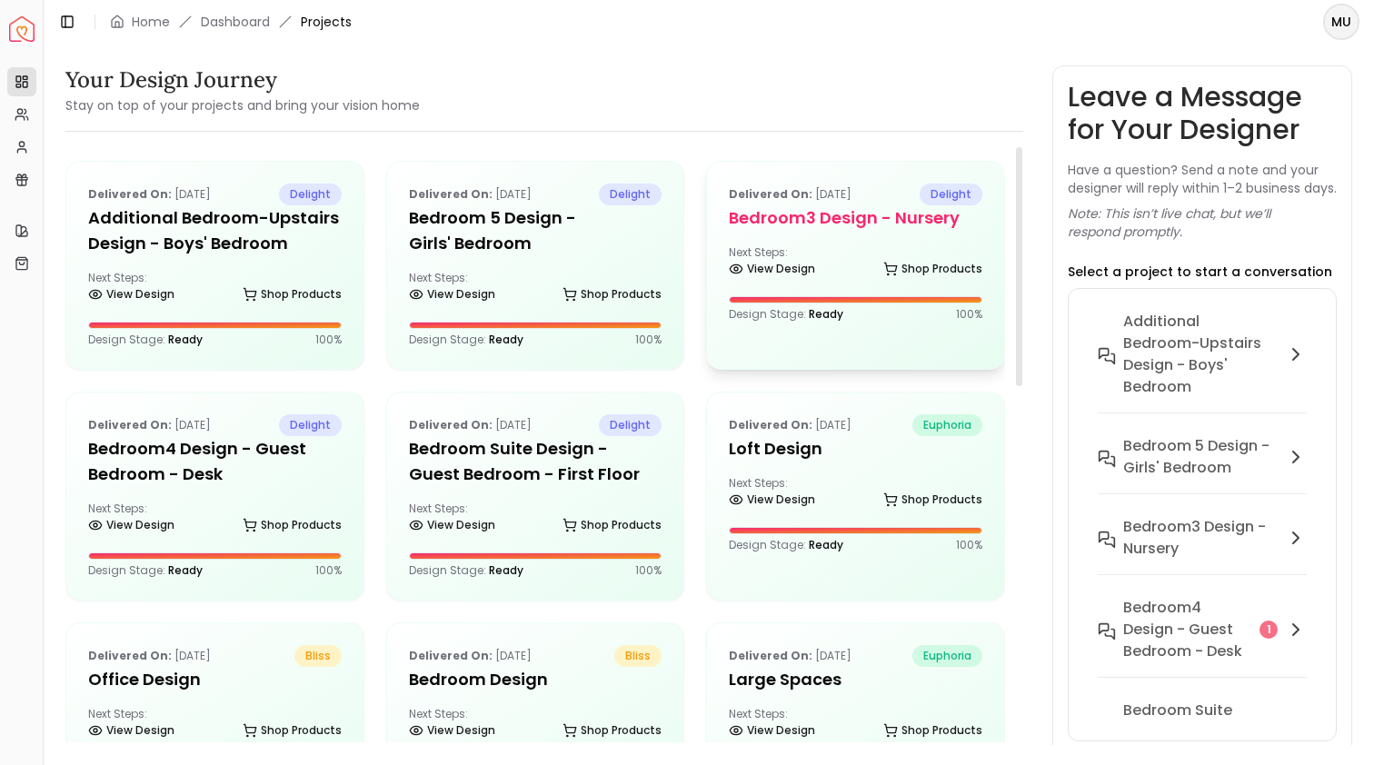
click at [795, 232] on div "Delivered on: [DATE] delight Bedroom3 design - Nursery Next Steps: View Design …" at bounding box center [855, 253] width 297 height 182
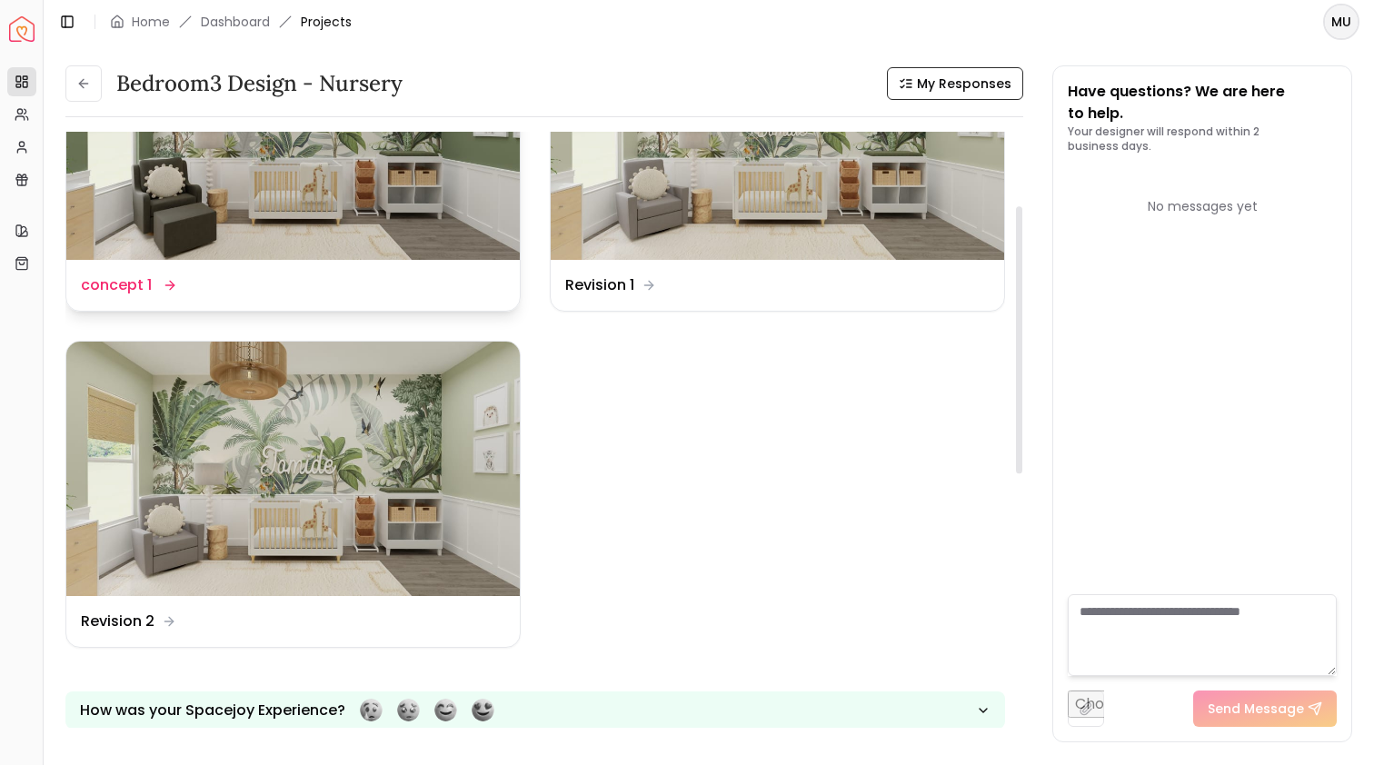
scroll to position [169, 0]
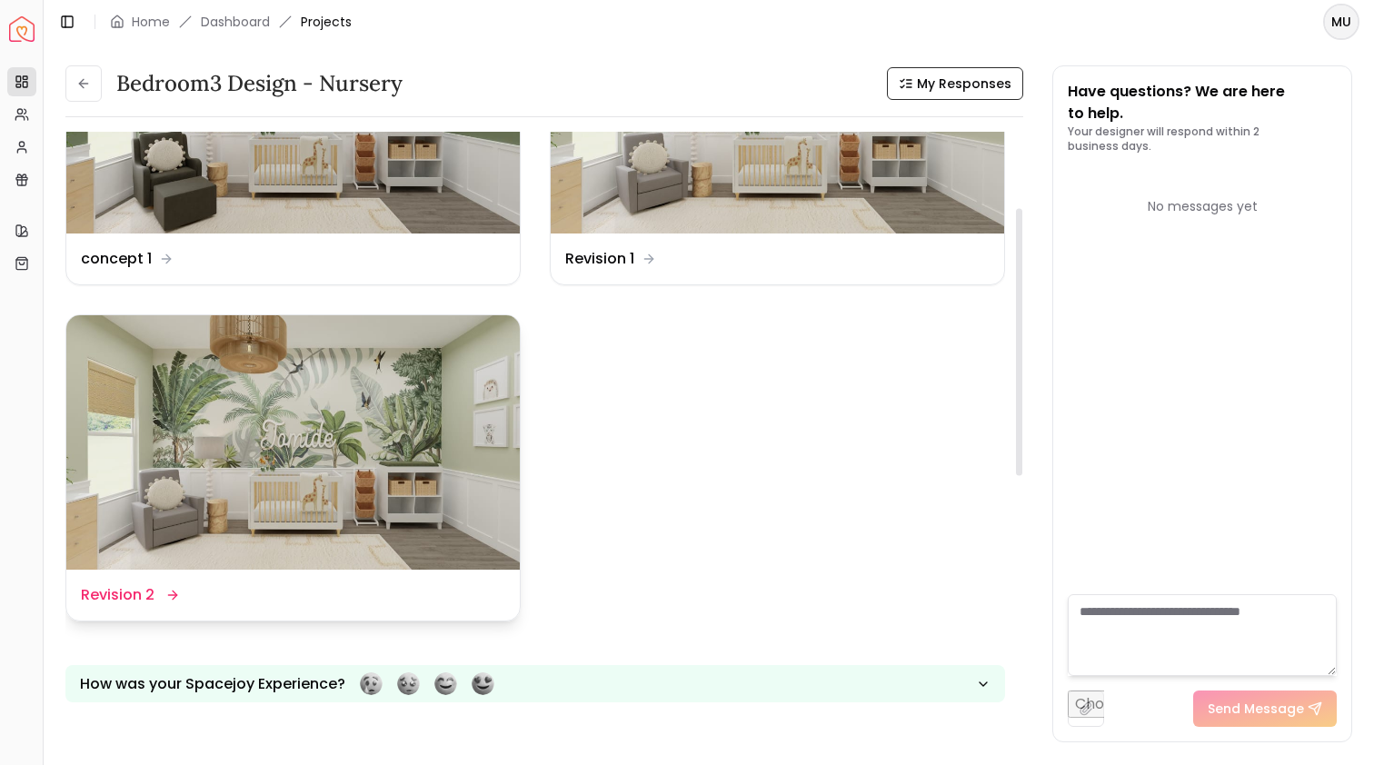
click at [395, 432] on img at bounding box center [292, 442] width 453 height 255
